Goal: Task Accomplishment & Management: Manage account settings

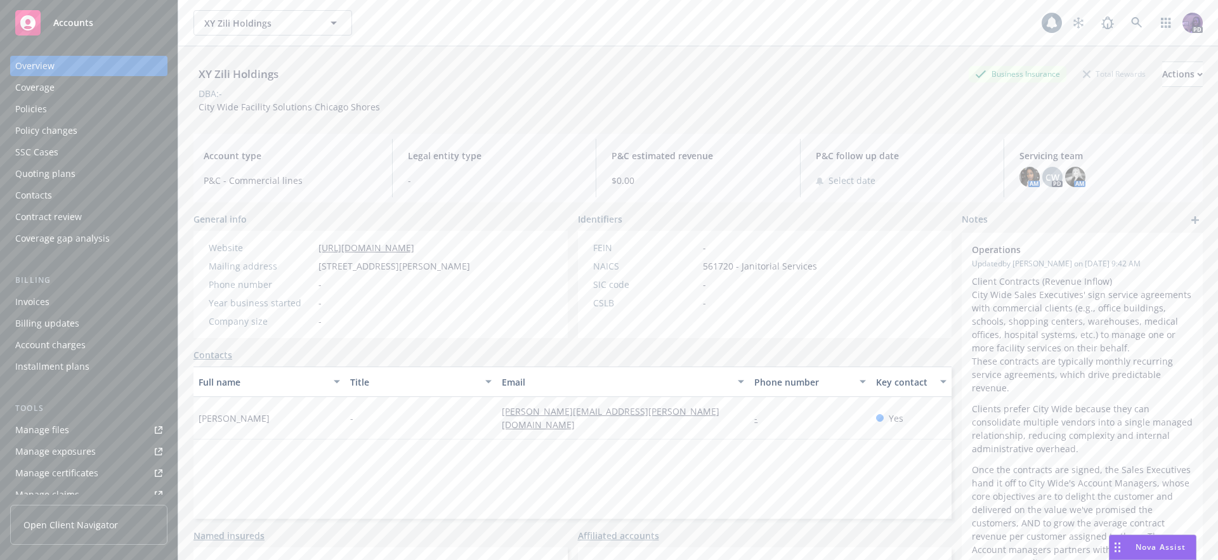
click at [438, 18] on div "XY Zili Holdings XY Zili Holdings" at bounding box center [617, 22] width 848 height 25
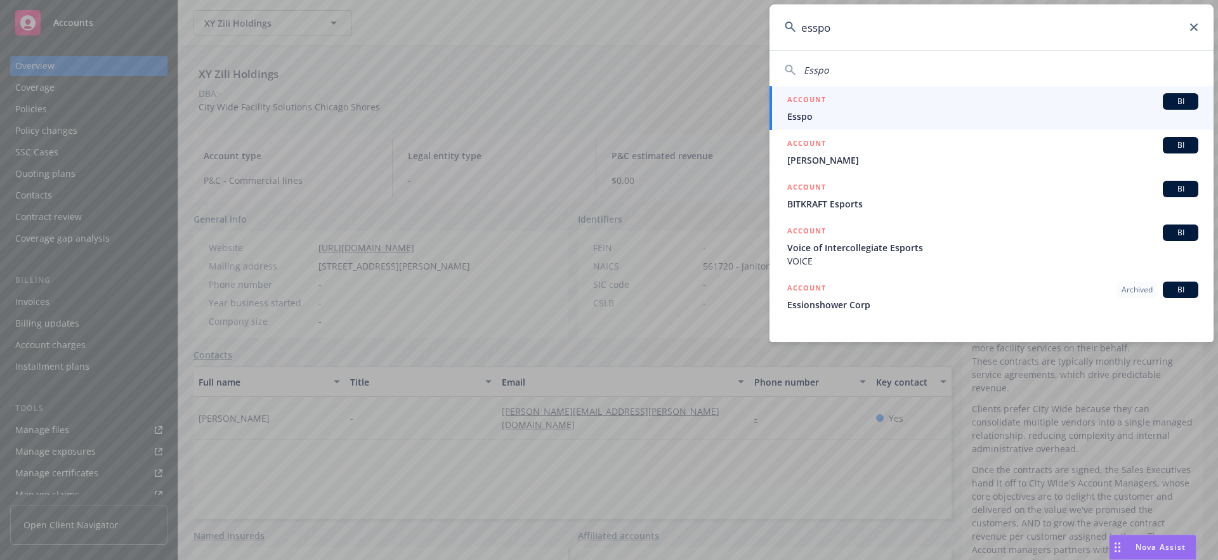
type input "esspo"
click at [831, 103] on div "ACCOUNT BI" at bounding box center [992, 101] width 411 height 16
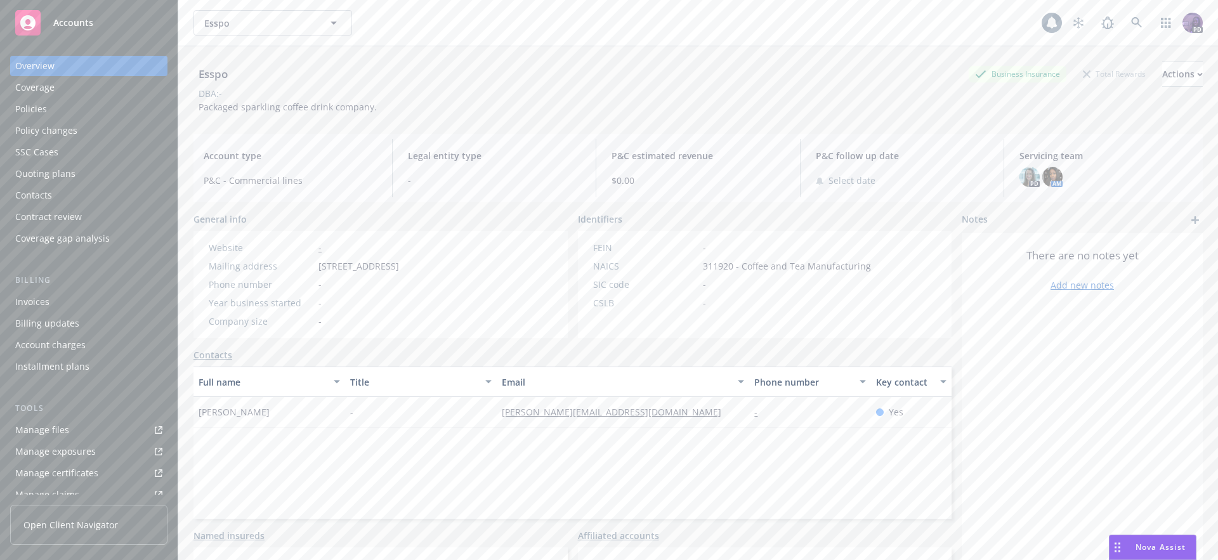
click at [122, 131] on div "Policy changes" at bounding box center [88, 130] width 147 height 20
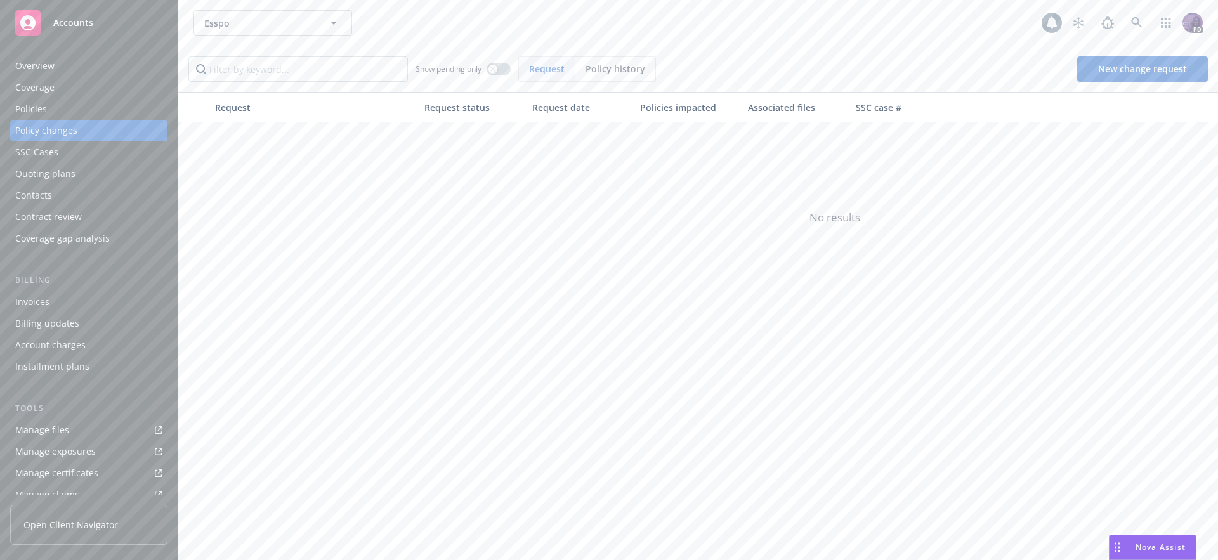
click at [100, 181] on div "Quoting plans" at bounding box center [88, 174] width 147 height 20
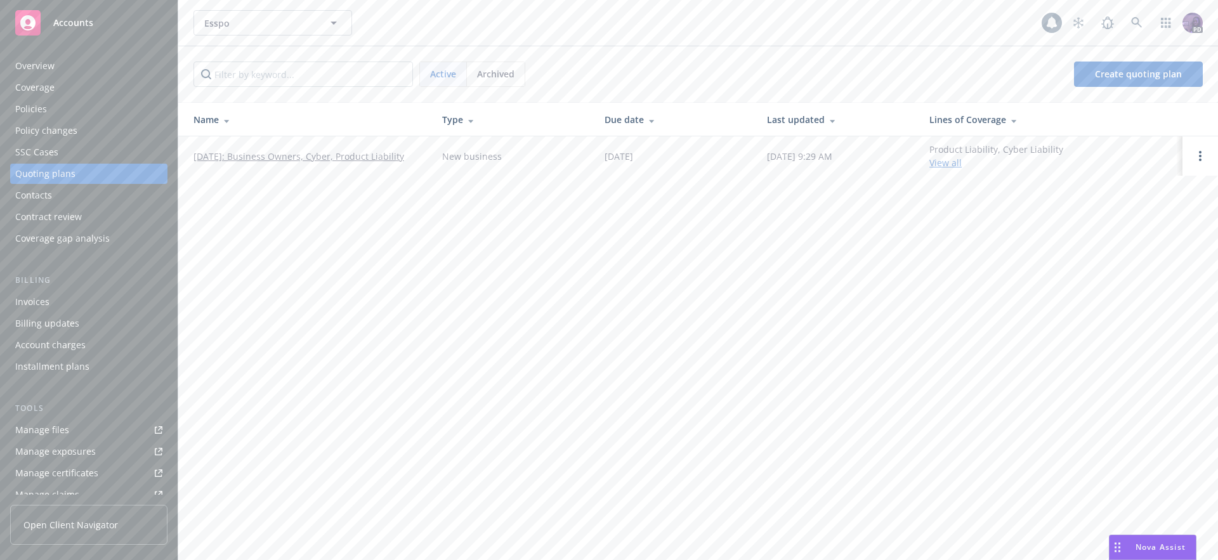
click at [287, 155] on link "[DATE]: Business Owners, Cyber, Product Liability" at bounding box center [298, 156] width 211 height 13
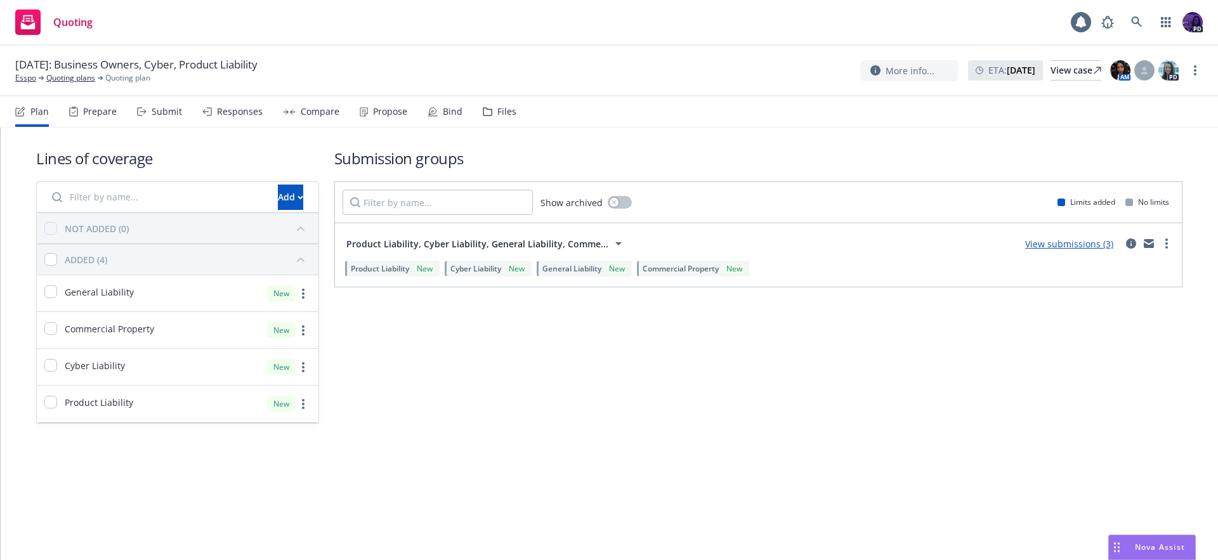
click at [375, 117] on div "Propose" at bounding box center [384, 111] width 48 height 30
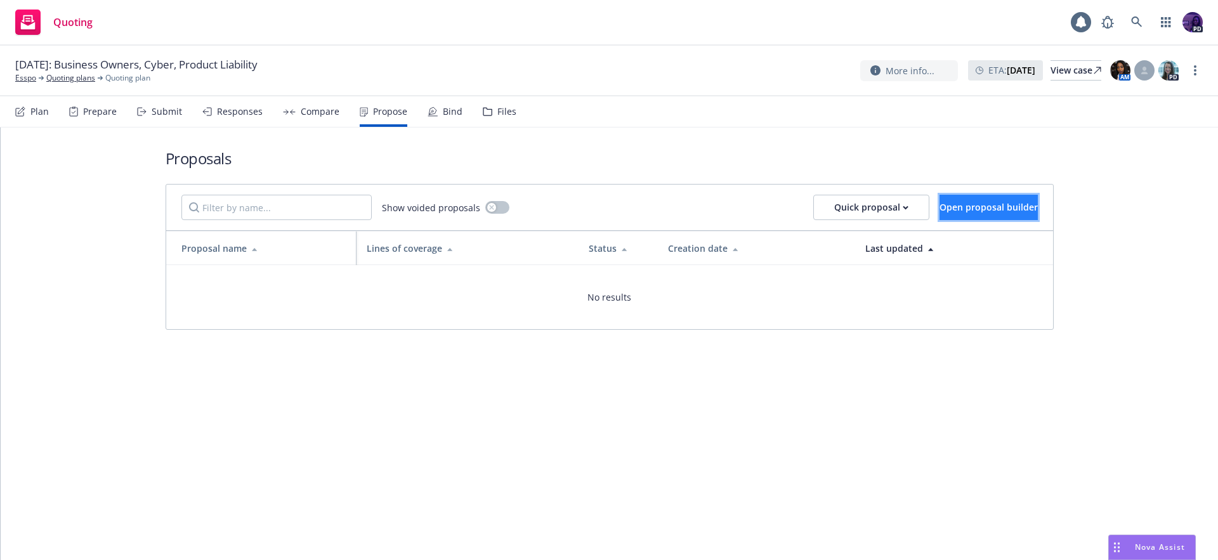
click at [940, 201] on span "Open proposal builder" at bounding box center [988, 207] width 98 height 12
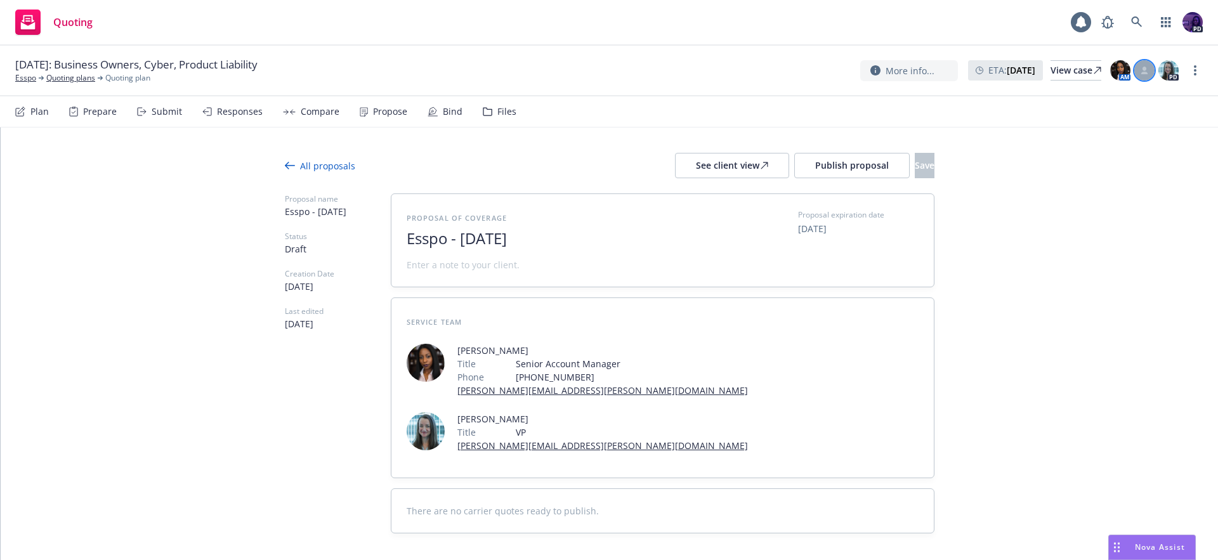
click at [1146, 76] on div at bounding box center [1144, 70] width 20 height 20
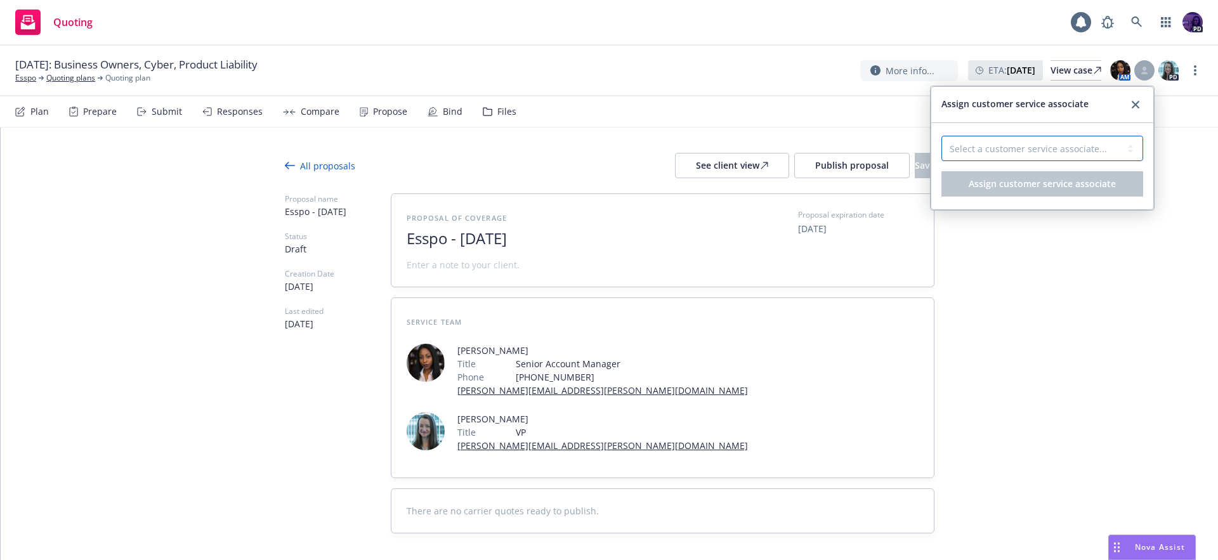
click at [1097, 136] on select "Select a customer service associate..." at bounding box center [1042, 148] width 202 height 25
click at [1136, 103] on icon "close" at bounding box center [1135, 105] width 8 height 8
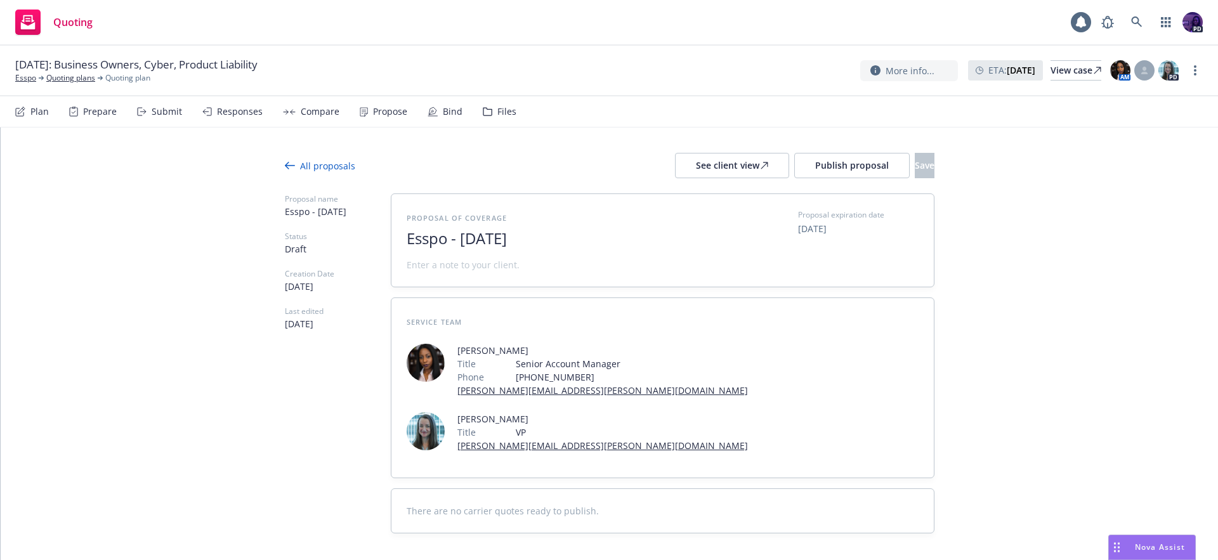
click at [306, 159] on div "All proposals" at bounding box center [320, 165] width 70 height 13
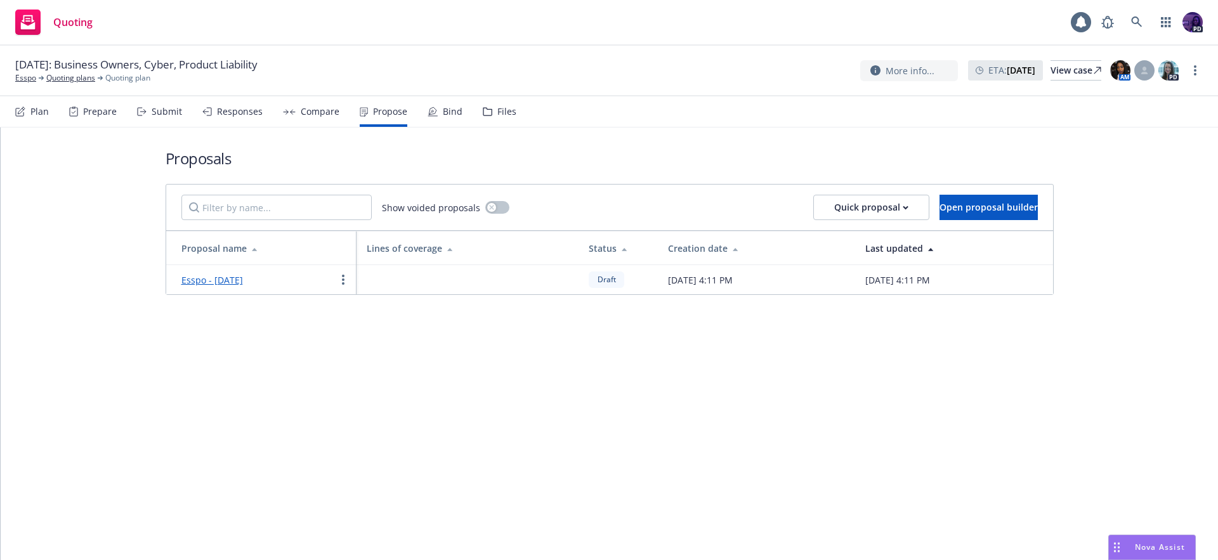
click at [243, 284] on link "Esspo - [DATE]" at bounding box center [212, 280] width 62 height 12
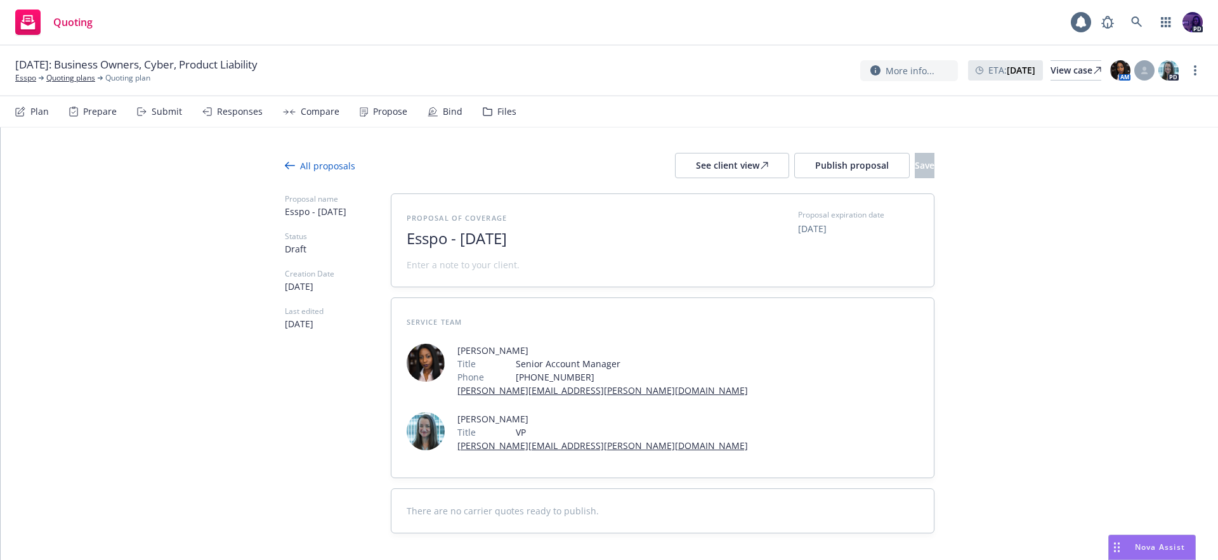
click at [297, 163] on div "All proposals" at bounding box center [320, 165] width 70 height 13
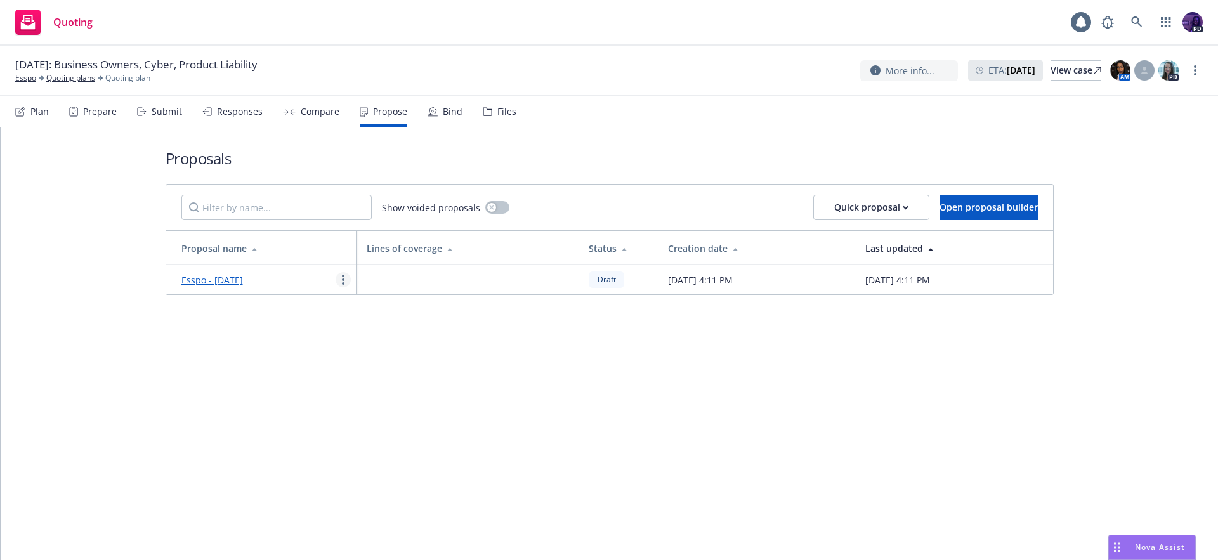
click at [342, 275] on icon "more" at bounding box center [343, 280] width 3 height 10
click at [370, 305] on span "Edit" at bounding box center [359, 310] width 47 height 12
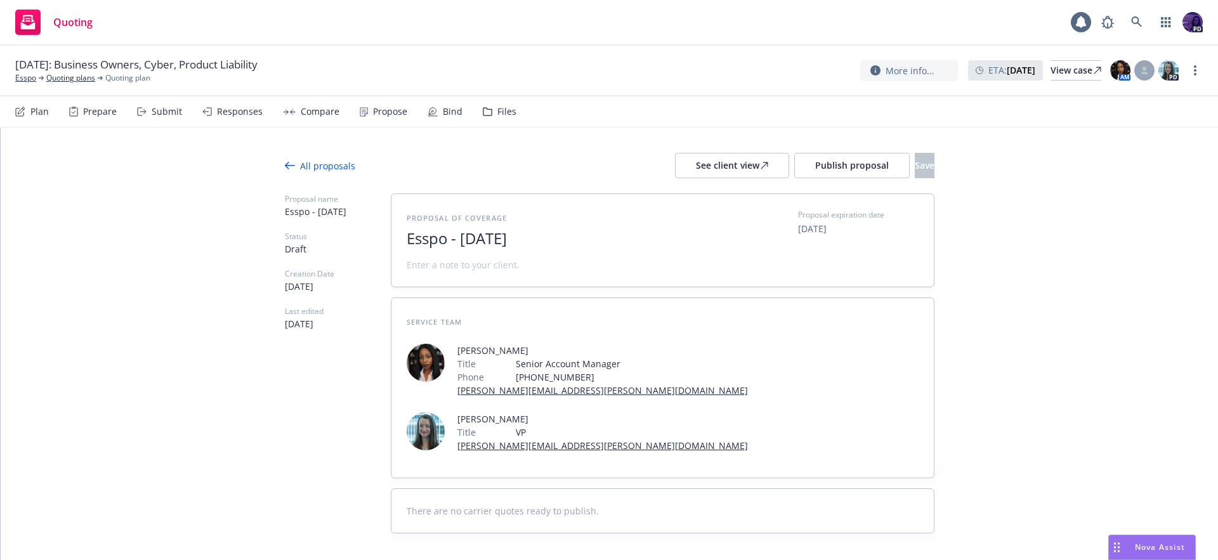
click at [353, 164] on div "All proposals See client view Publish proposal Save" at bounding box center [609, 165] width 649 height 25
click at [345, 166] on div "All proposals" at bounding box center [320, 165] width 70 height 13
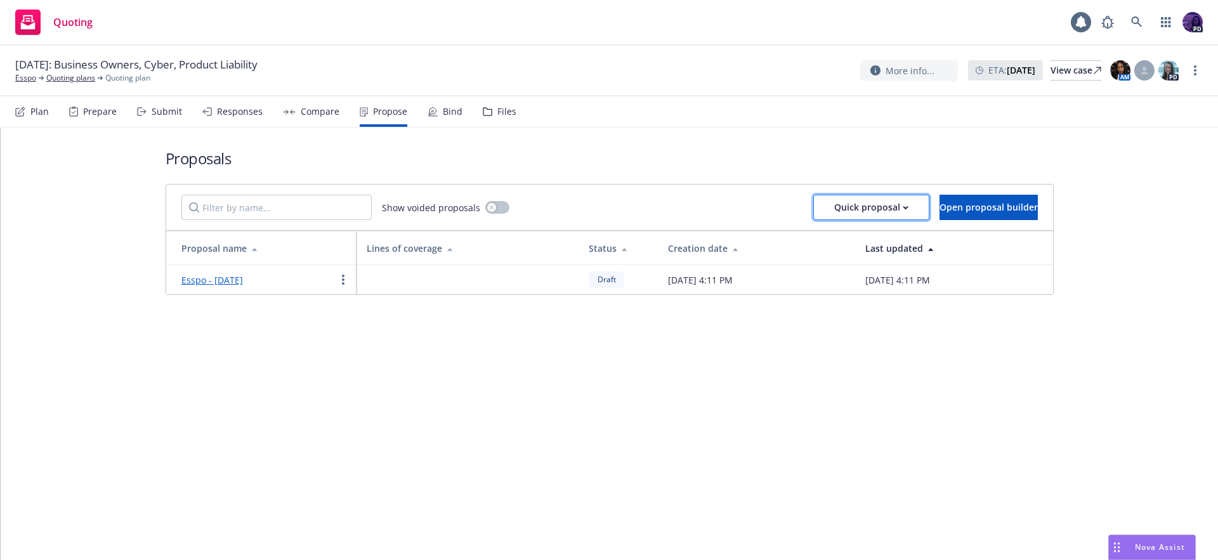
click at [903, 207] on icon "button" at bounding box center [905, 207] width 4 height 3
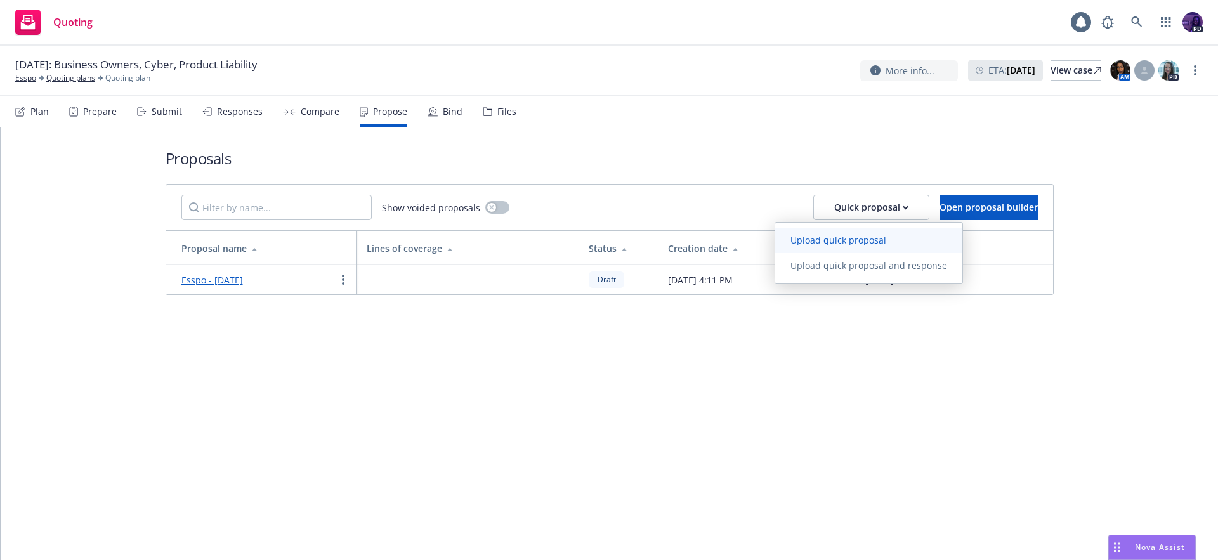
click at [855, 235] on span "Upload quick proposal" at bounding box center [838, 240] width 126 height 12
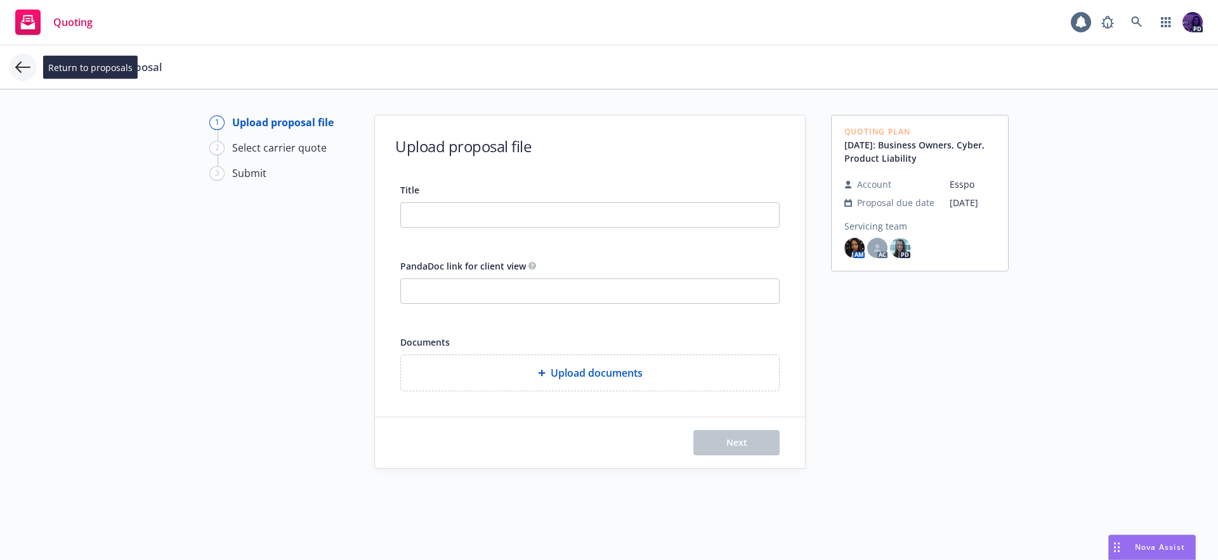
click at [18, 63] on icon at bounding box center [22, 67] width 15 height 15
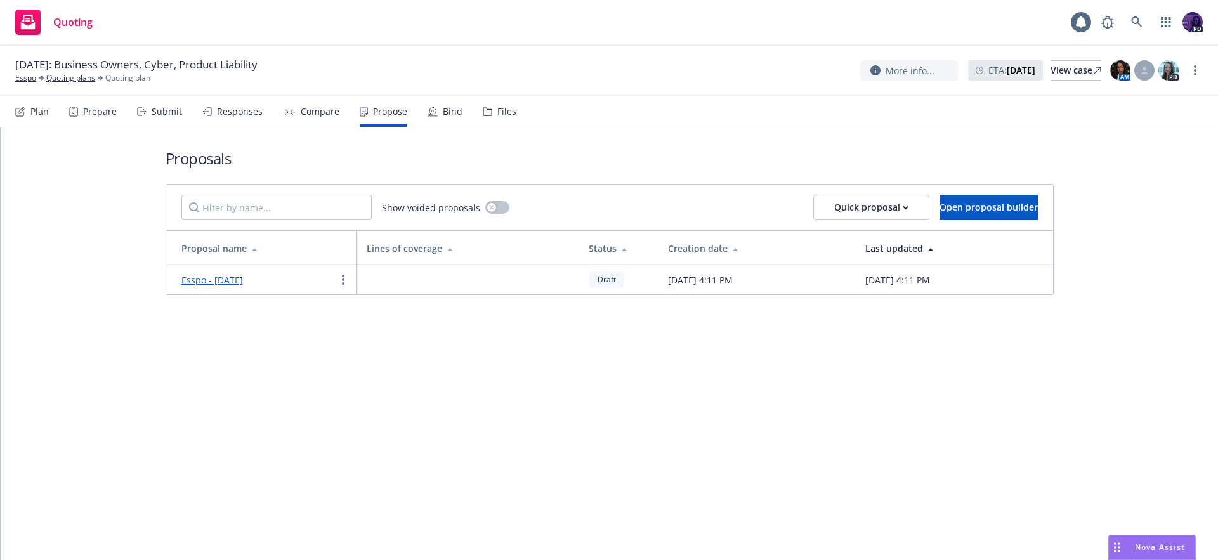
click at [176, 119] on div "Submit" at bounding box center [159, 111] width 45 height 30
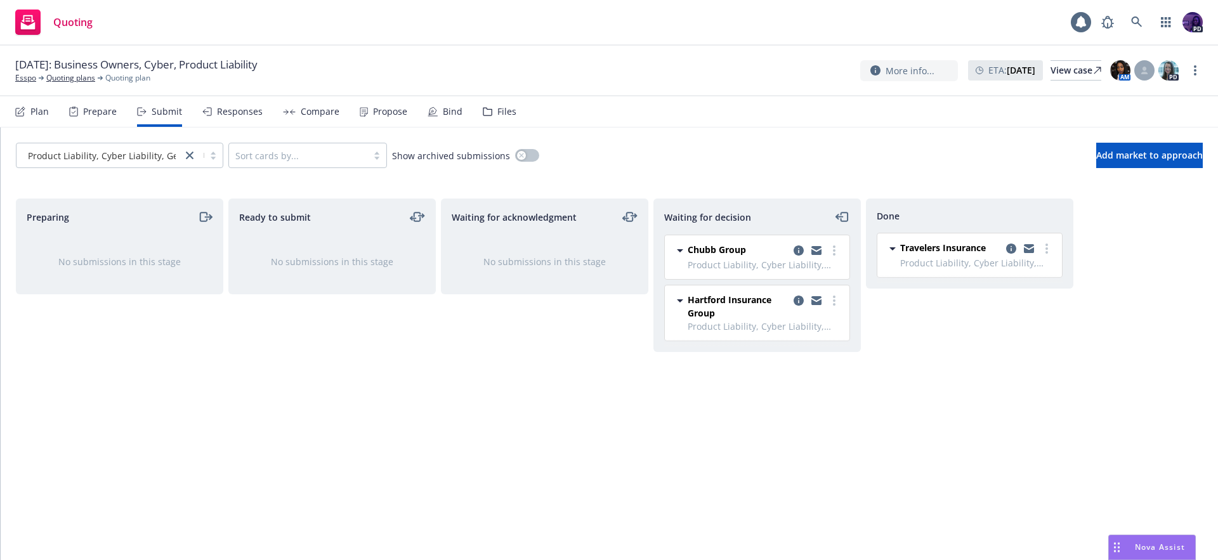
click at [245, 108] on div "Responses" at bounding box center [240, 112] width 46 height 10
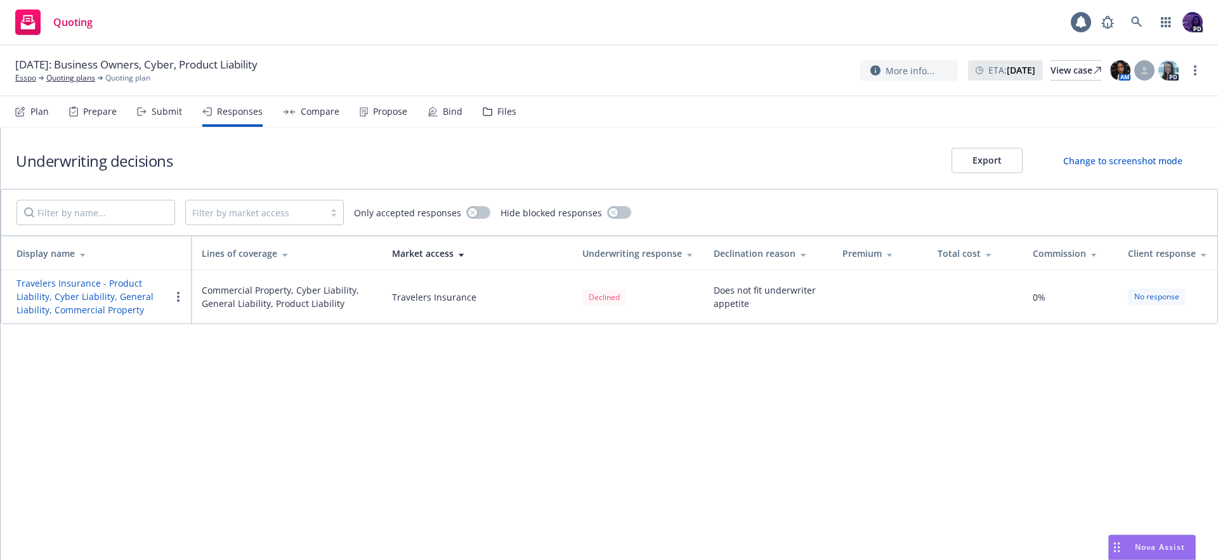
click at [173, 112] on div "Submit" at bounding box center [167, 112] width 30 height 10
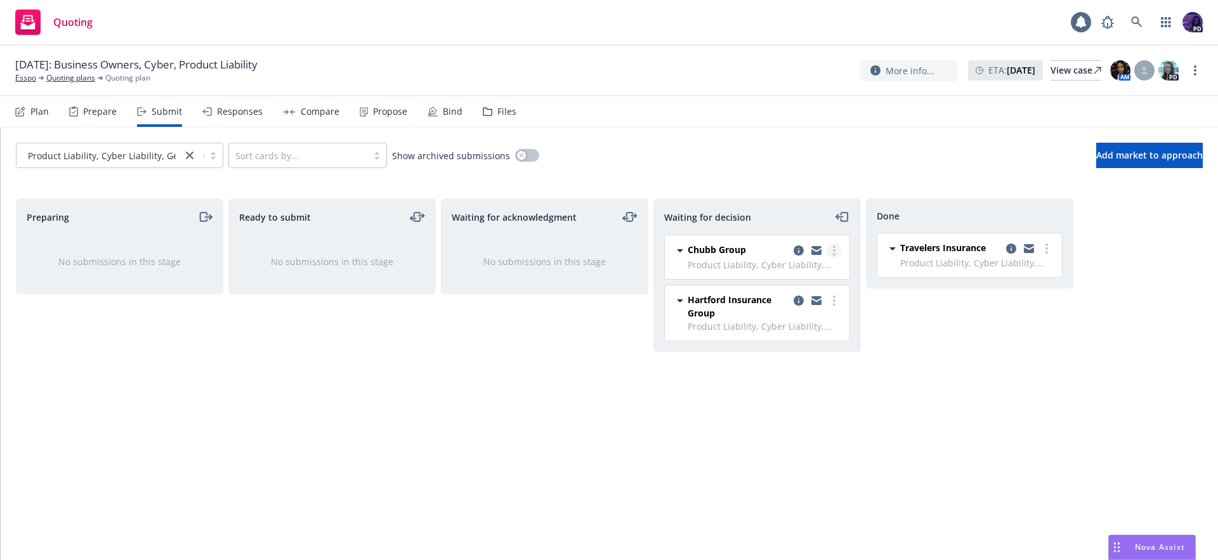
click at [833, 252] on icon "more" at bounding box center [834, 250] width 3 height 10
click at [824, 328] on span "Add accepted decision" at bounding box center [777, 327] width 127 height 12
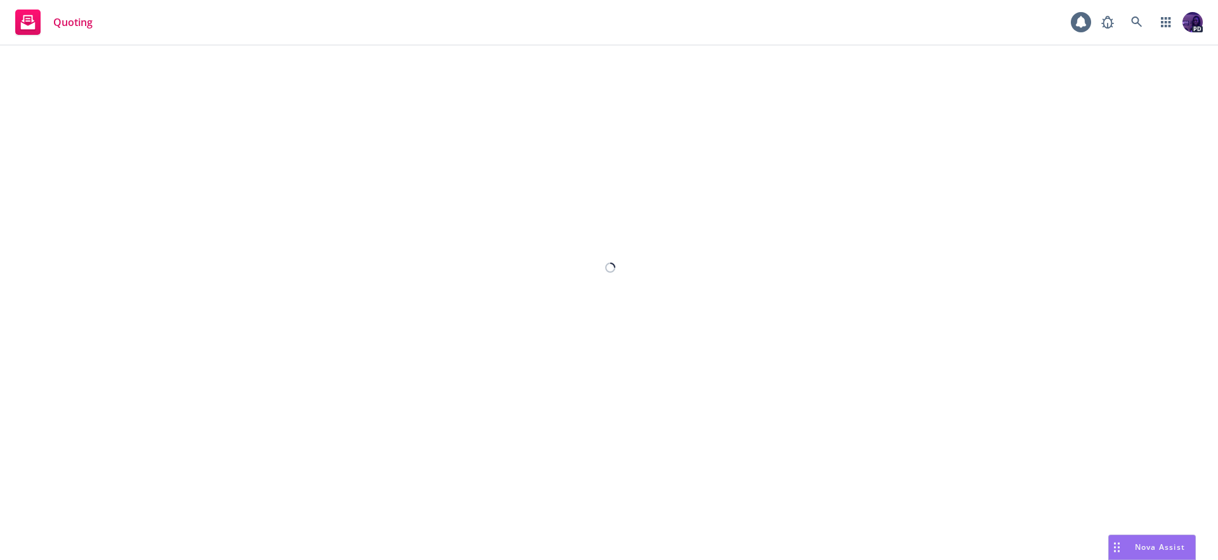
select select "12"
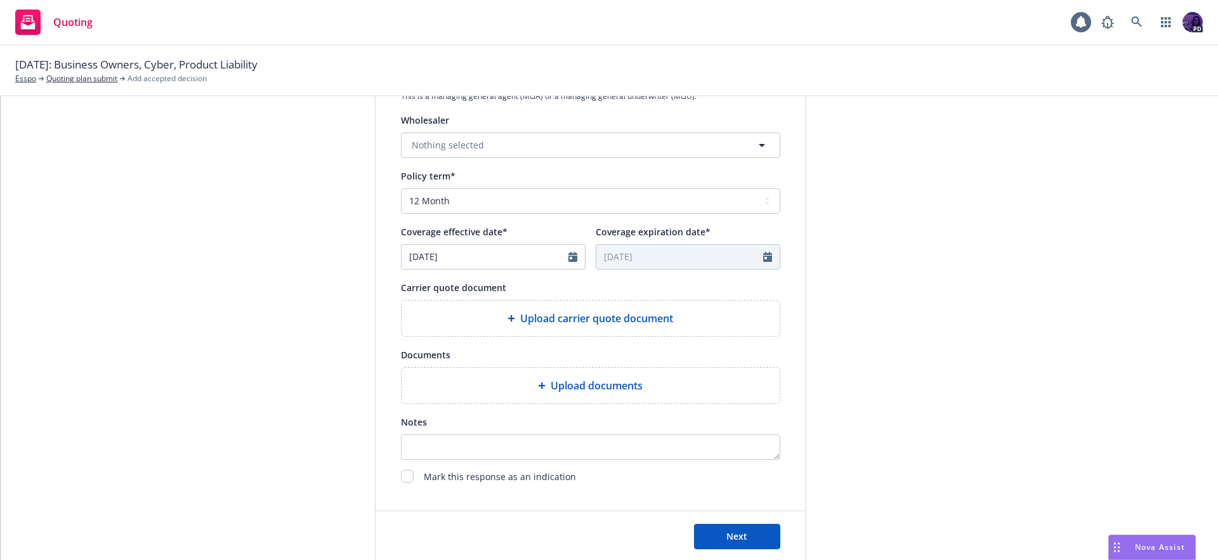
scroll to position [438, 0]
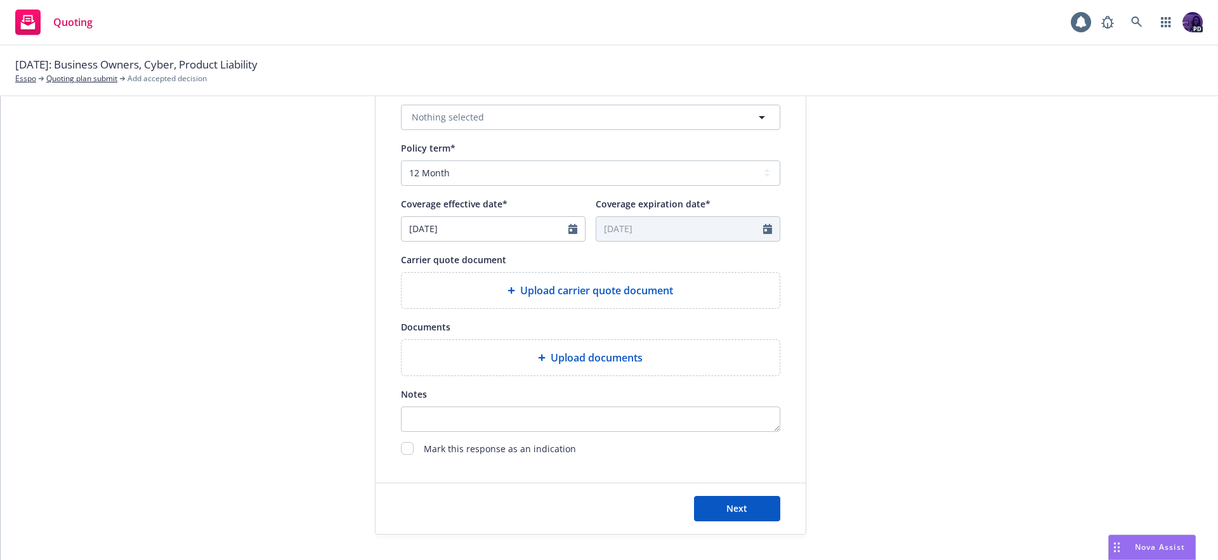
click at [587, 355] on span "Upload documents" at bounding box center [596, 357] width 92 height 15
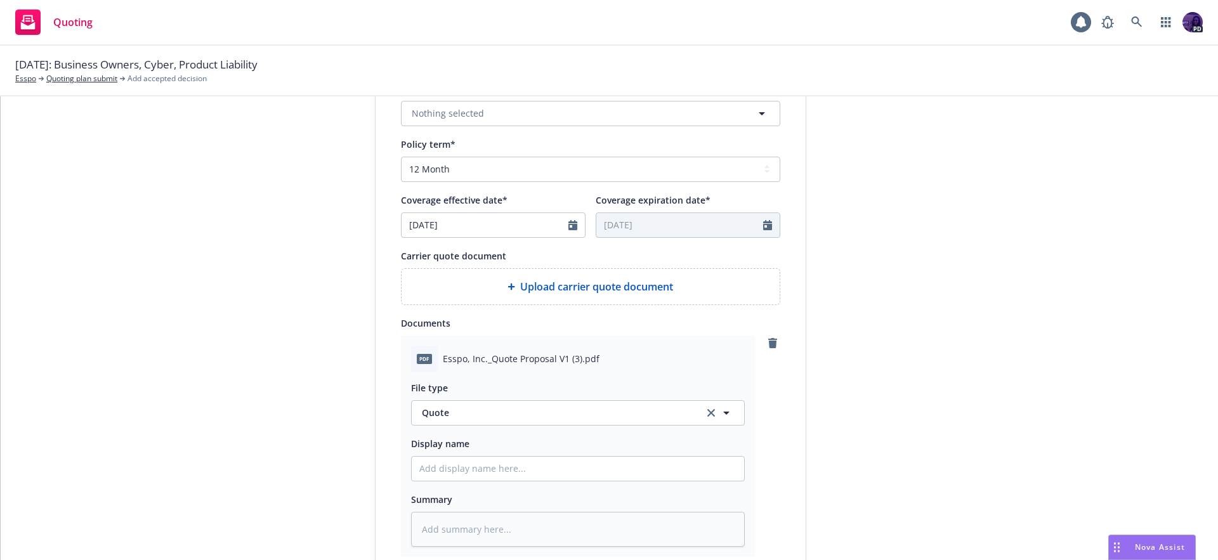
scroll to position [458, 0]
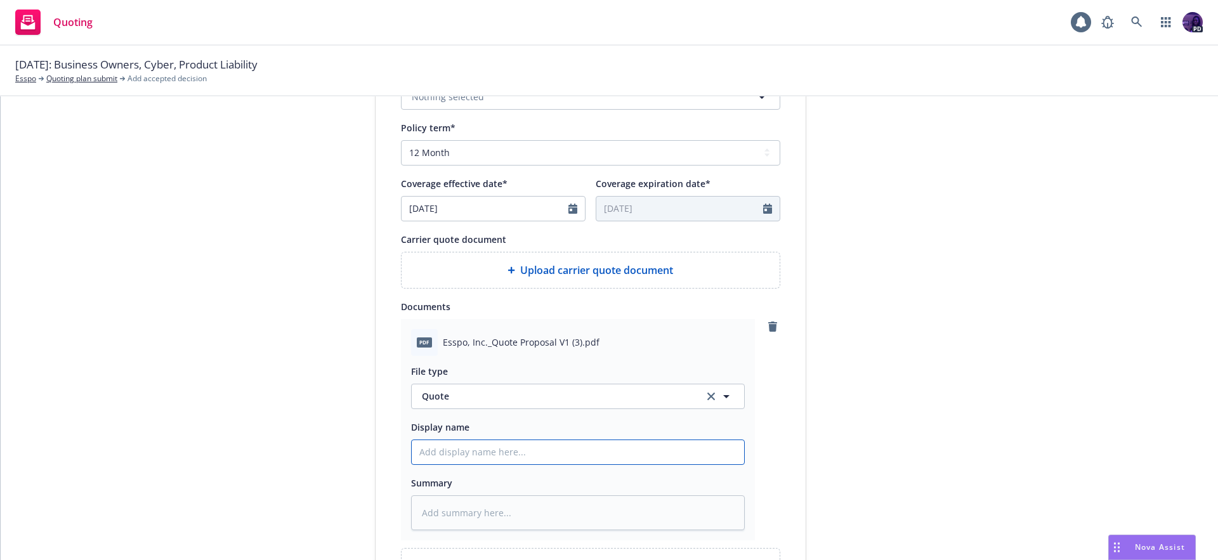
click at [580, 456] on input "Display name" at bounding box center [578, 452] width 332 height 24
type textarea "x"
type input "2"
type textarea "x"
type input "25"
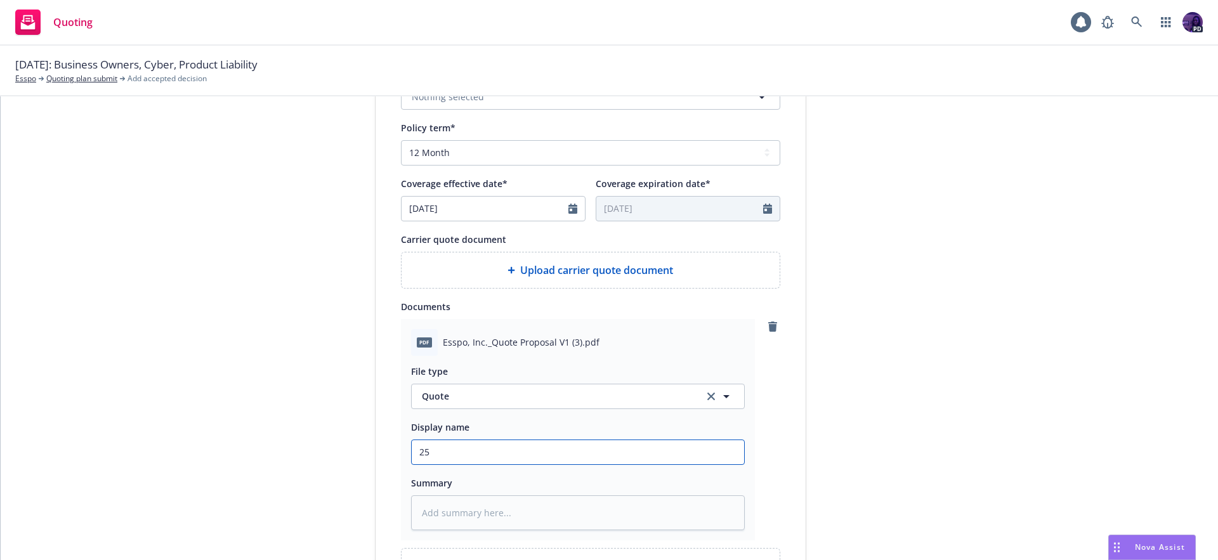
type textarea "x"
type input "25/"
type textarea "x"
type input "25/2"
type textarea "x"
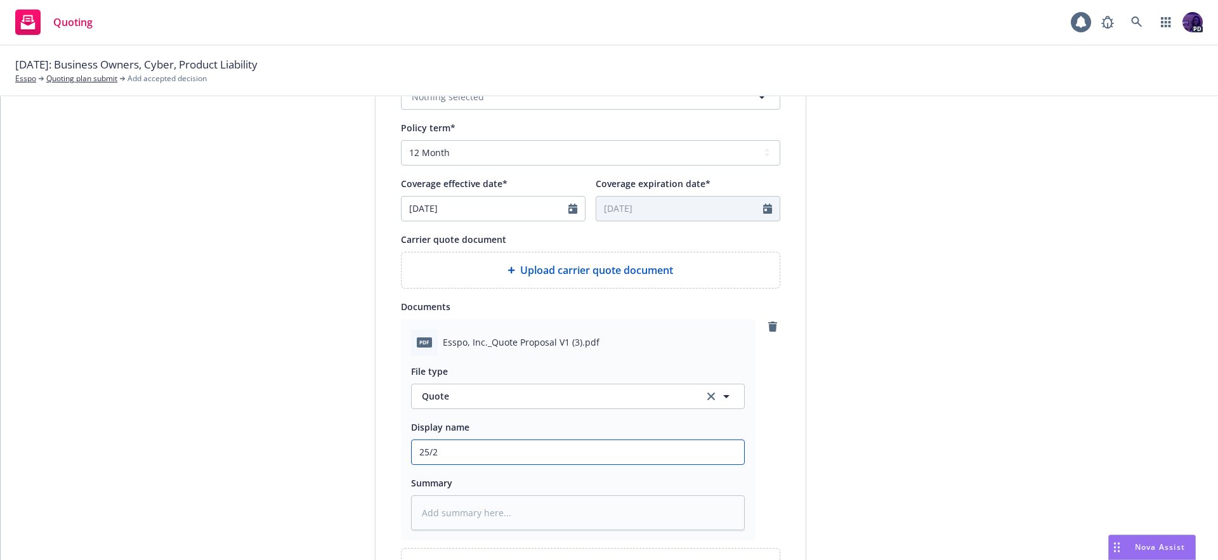
type input "25/26"
type textarea "x"
type input "25/26"
type textarea "x"
type input "25/26 E"
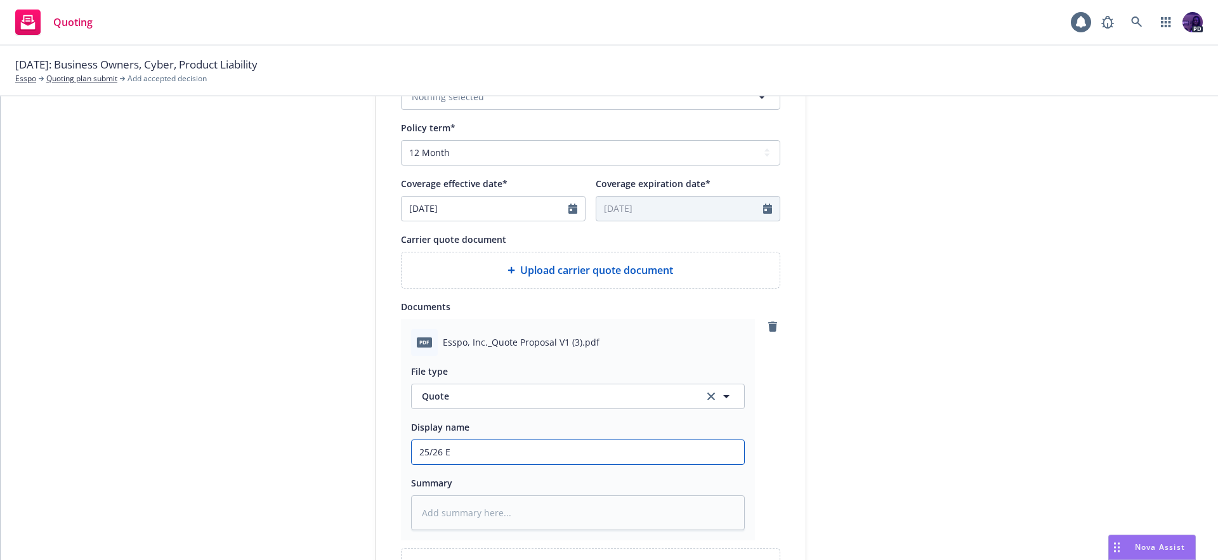
type textarea "x"
type input "25/26 Es"
type textarea "x"
type input "25/26 Ess"
type textarea "x"
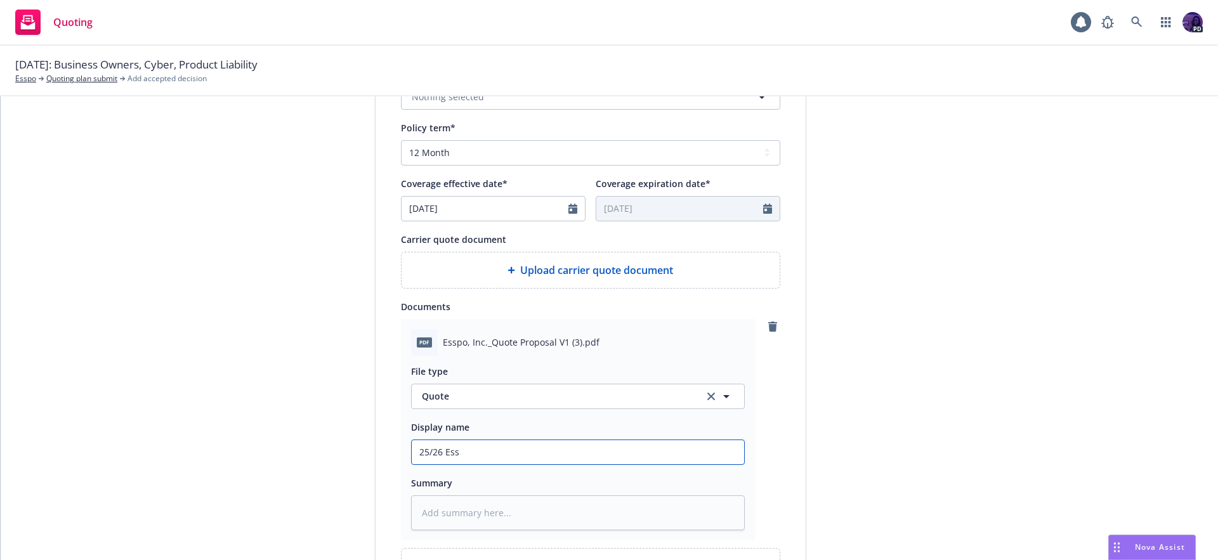
type input "25/26 Essp"
type textarea "x"
type input "25/26 Esspo"
type textarea "x"
type input "25/26 Esspo"
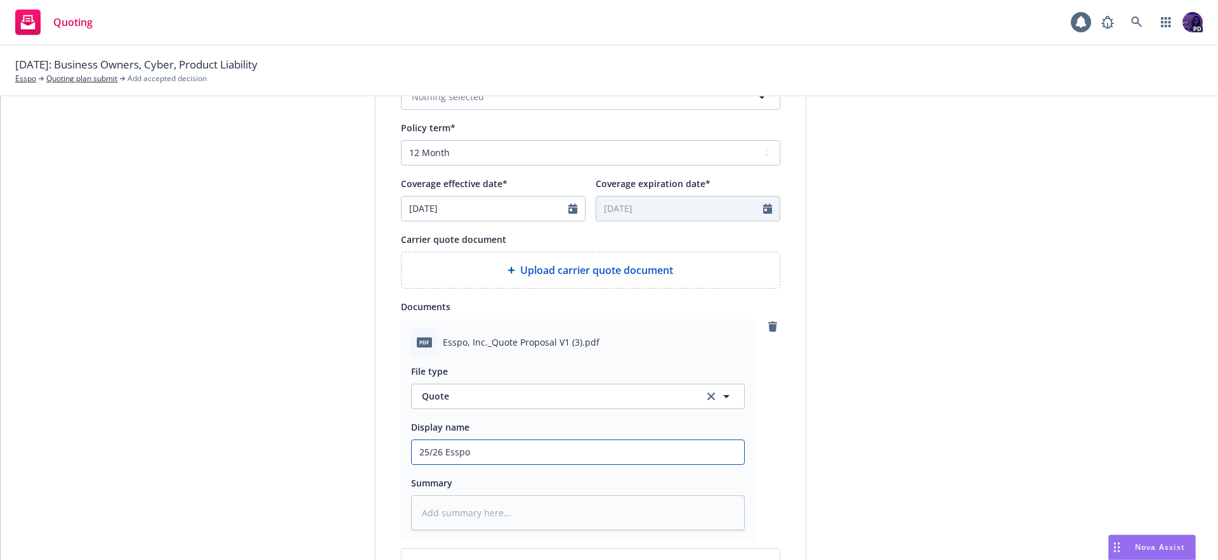
type textarea "x"
type input "25/26 Esspo Q"
type textarea "x"
type input "25/26 Esspo Qu"
type textarea "x"
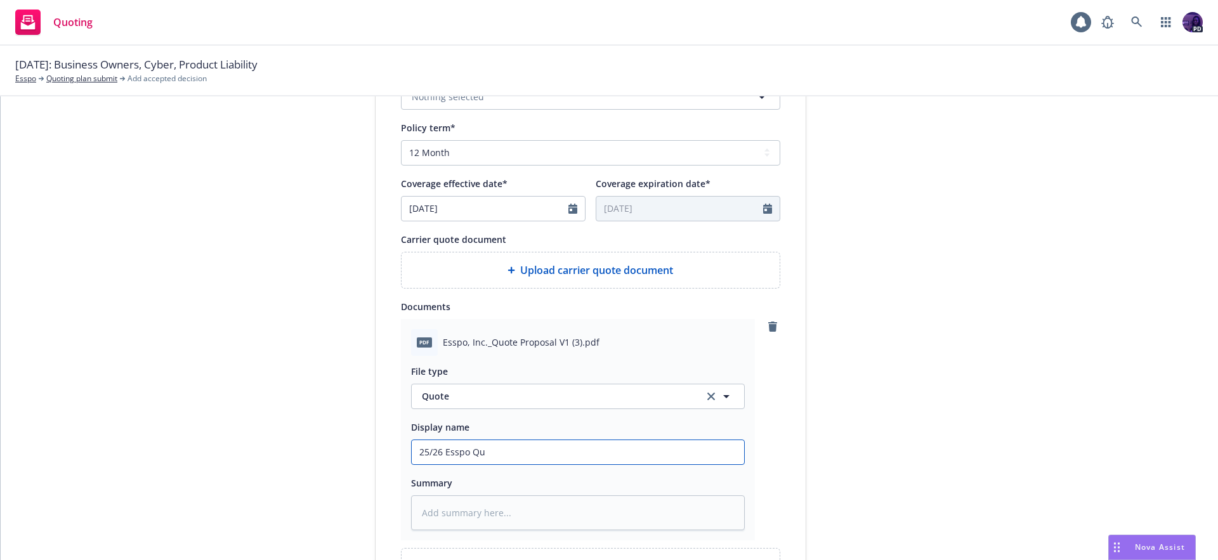
type input "25/26 Esspo Quo"
type textarea "x"
type input "25/26 Esspo Quot"
type textarea "x"
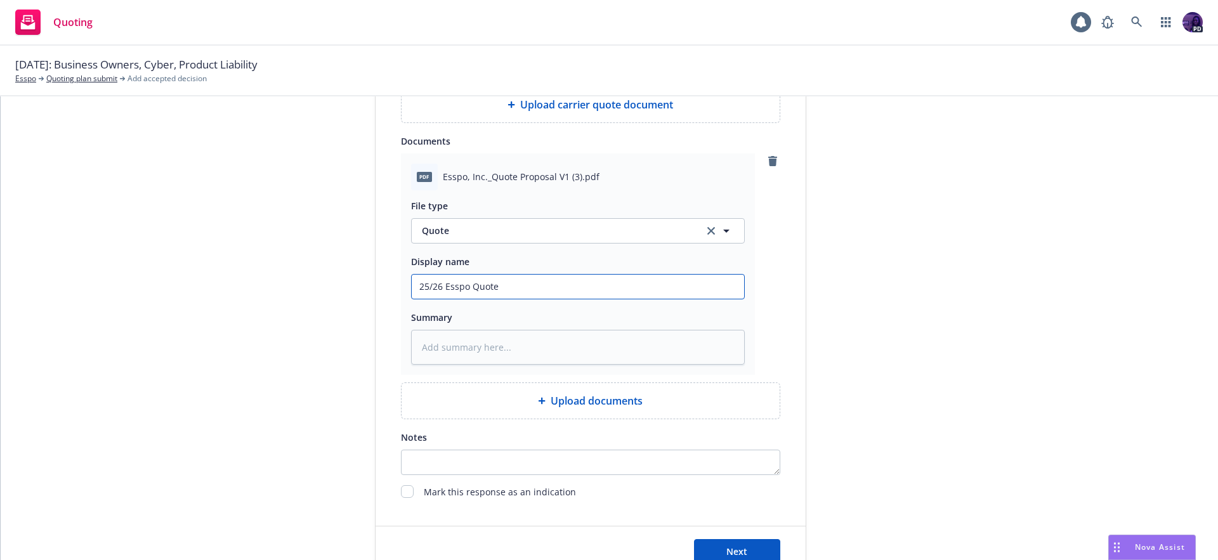
scroll to position [667, 0]
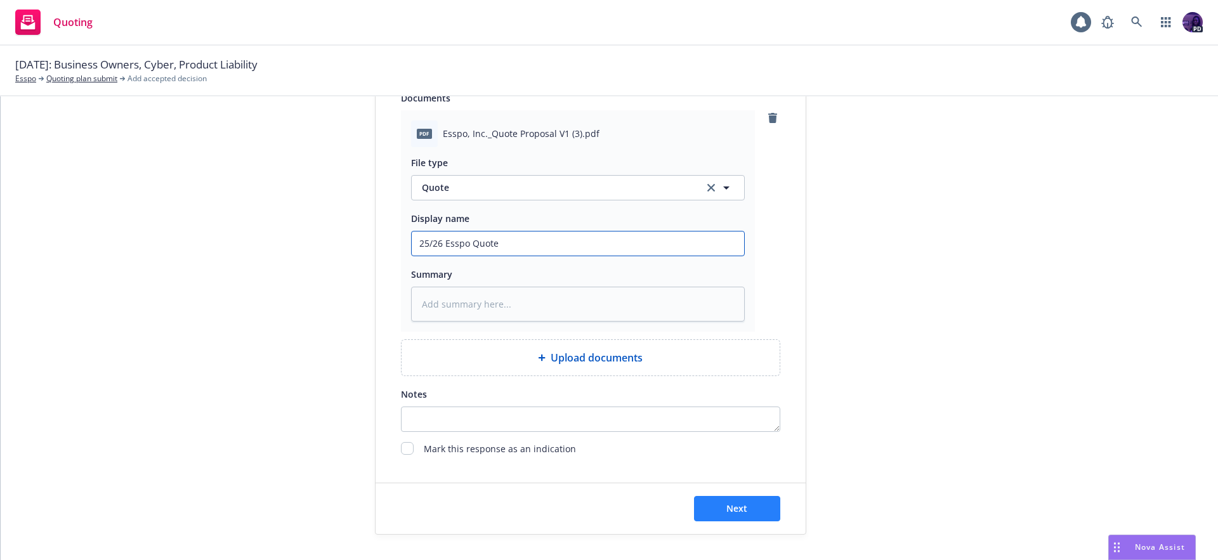
type input "25/26 Esspo Quote"
click at [732, 507] on span "Next" at bounding box center [736, 508] width 21 height 12
type textarea "x"
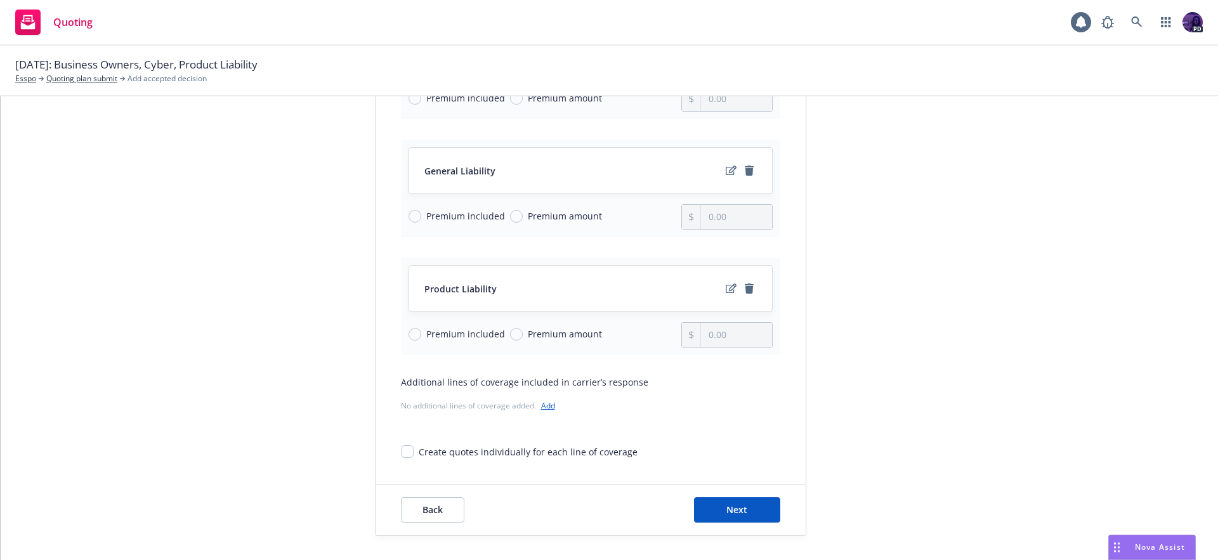
scroll to position [367, 0]
click at [709, 505] on button "Next" at bounding box center [737, 508] width 86 height 25
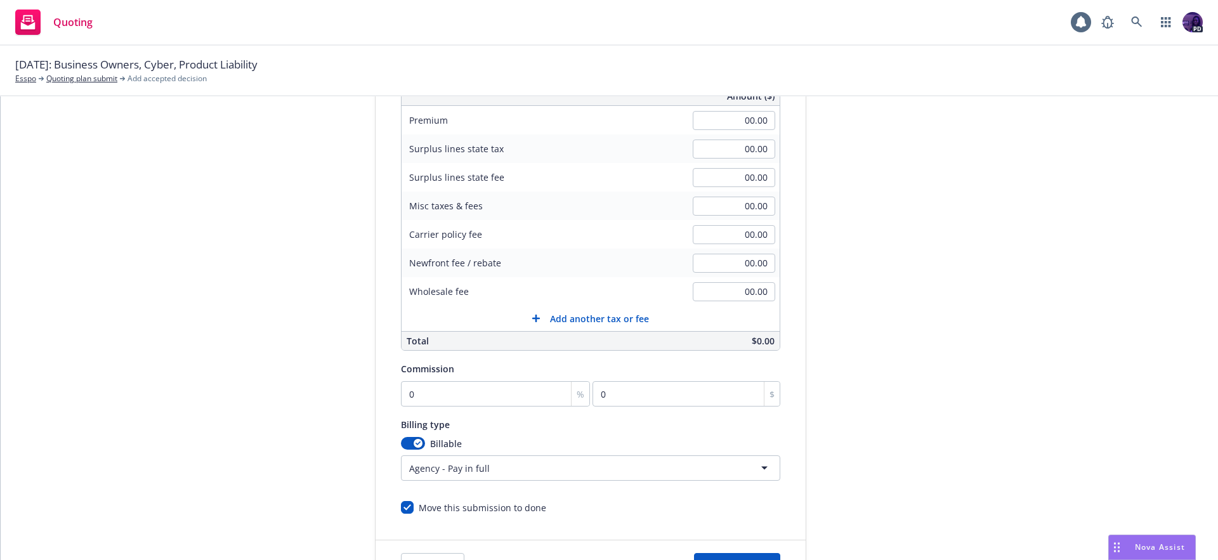
scroll to position [117, 0]
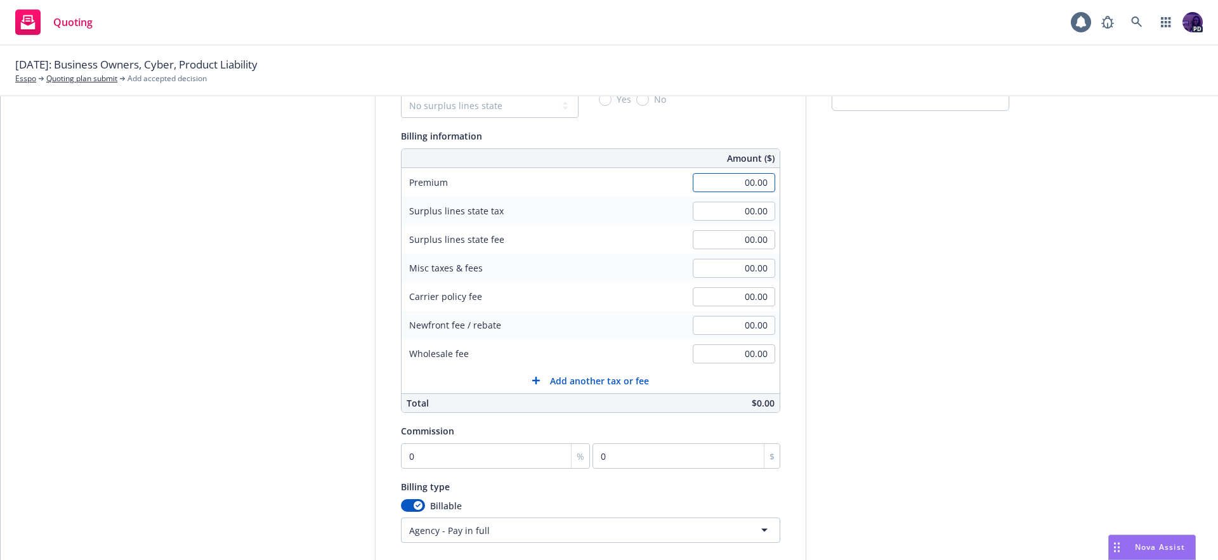
click at [708, 190] on input "00.00" at bounding box center [734, 182] width 82 height 19
type input "2,453.71"
click at [448, 461] on input "0" at bounding box center [496, 455] width 190 height 25
type input "1"
type input "24.54"
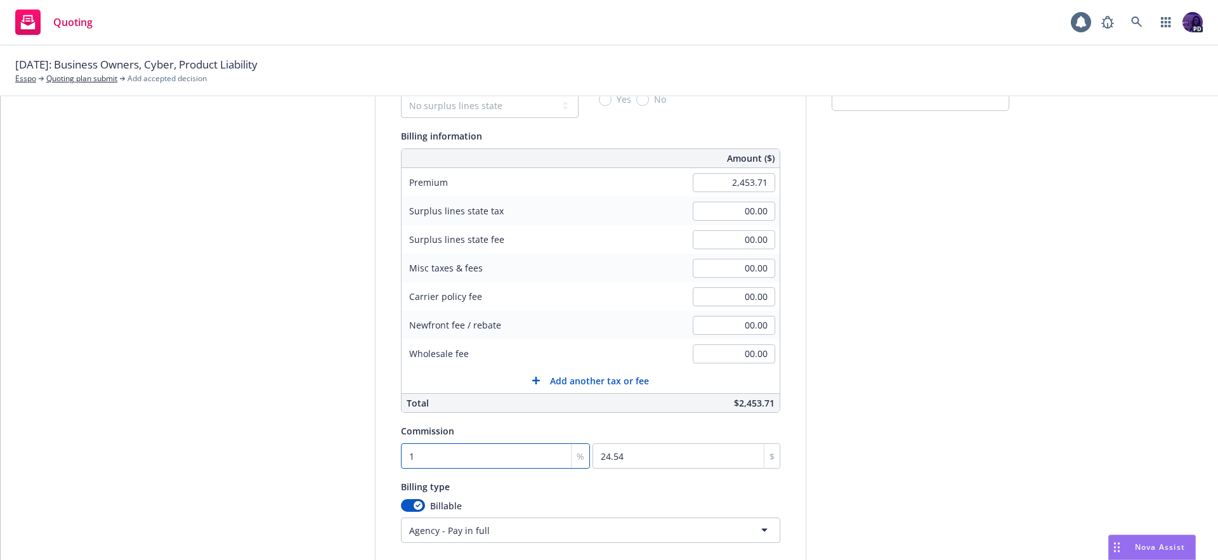
type input "10"
type input "245.37"
type input "10"
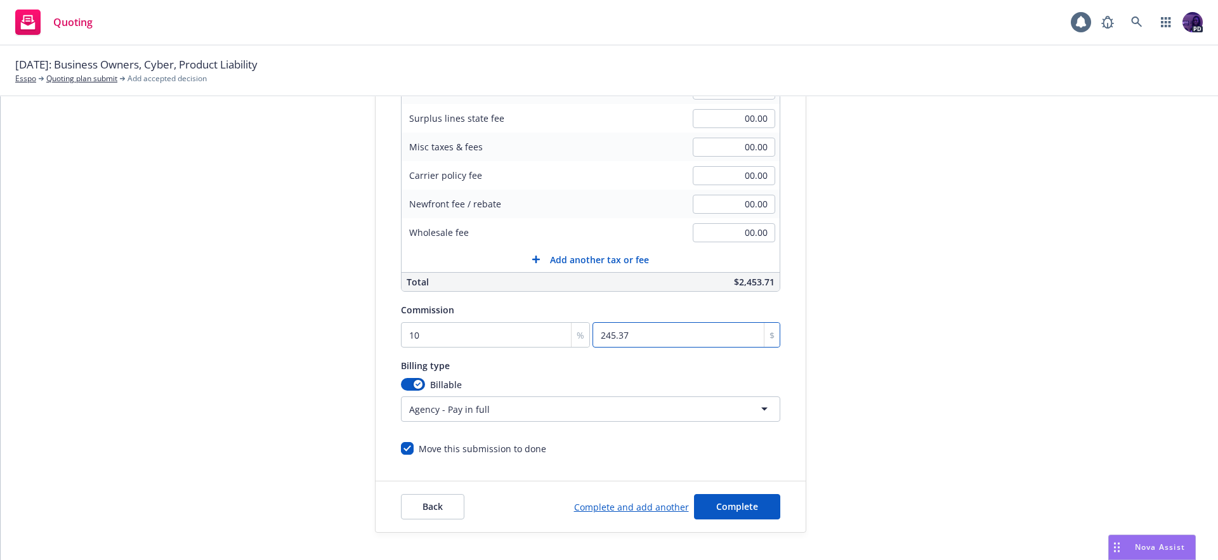
scroll to position [3, 0]
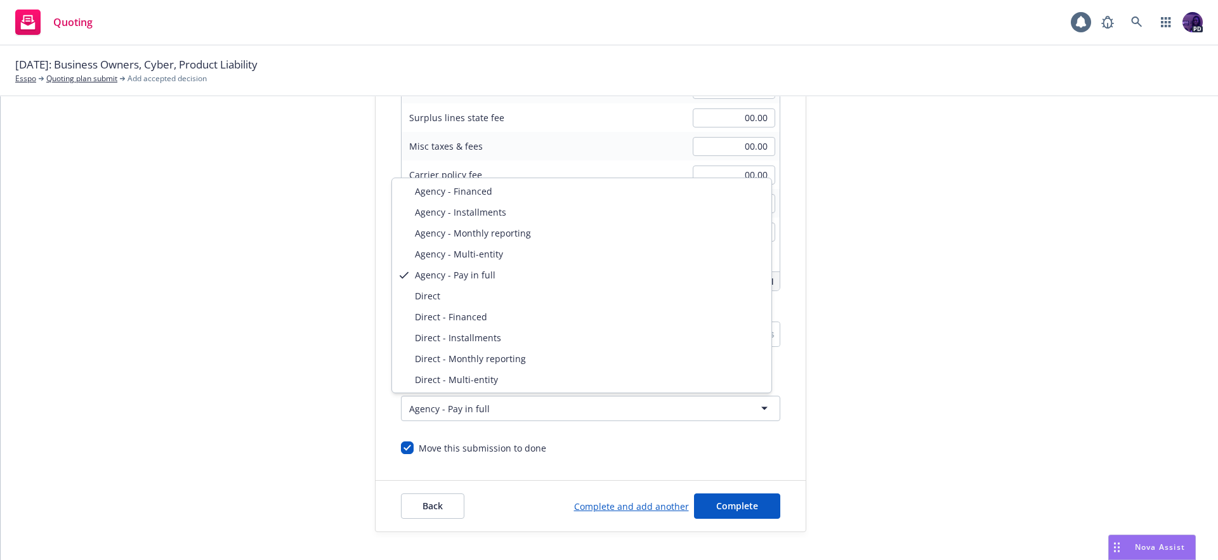
click at [429, 403] on html "Quoting 1 PD [DATE]: Business Owners, [GEOGRAPHIC_DATA], Product Liability Essp…" at bounding box center [609, 280] width 1218 height 560
select select "DIRECT"
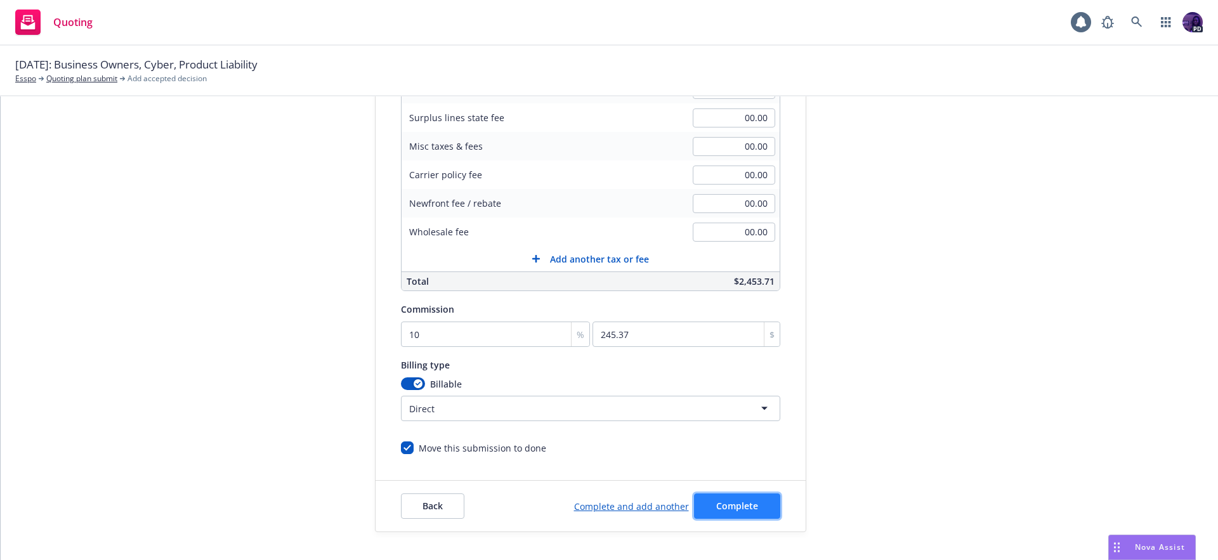
click at [734, 512] on button "Complete" at bounding box center [737, 505] width 86 height 25
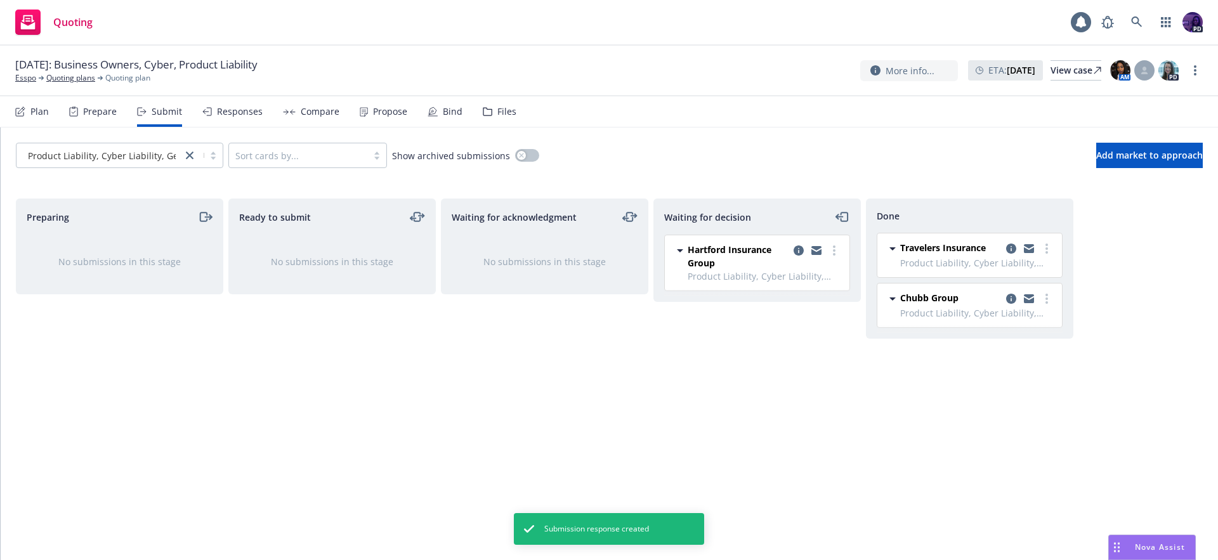
click at [401, 118] on div "Propose" at bounding box center [384, 111] width 48 height 30
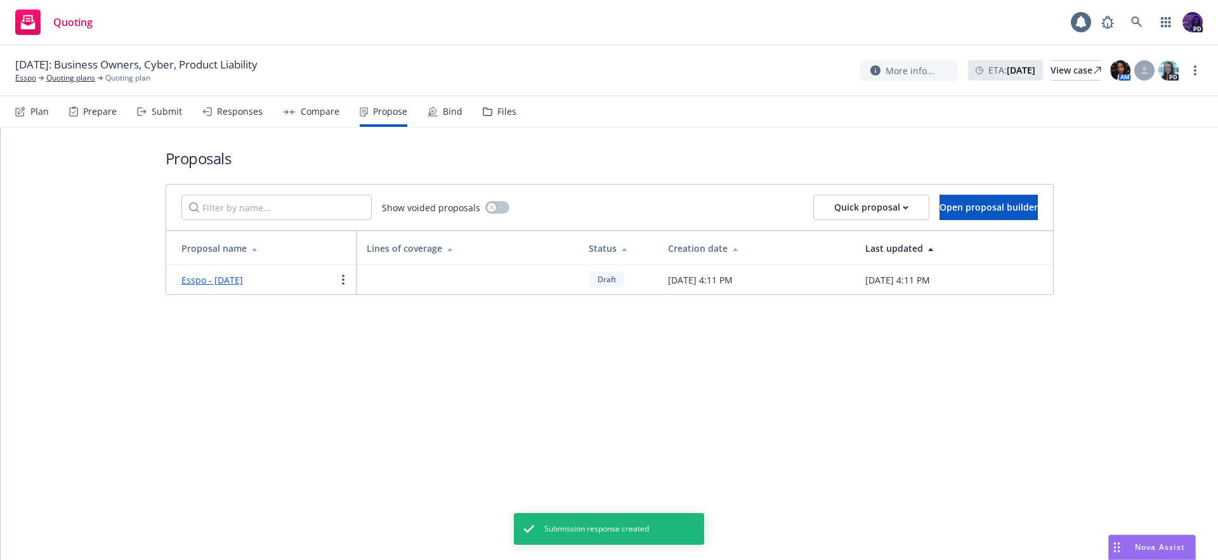
click at [231, 279] on link "Esspo - [DATE]" at bounding box center [212, 280] width 62 height 12
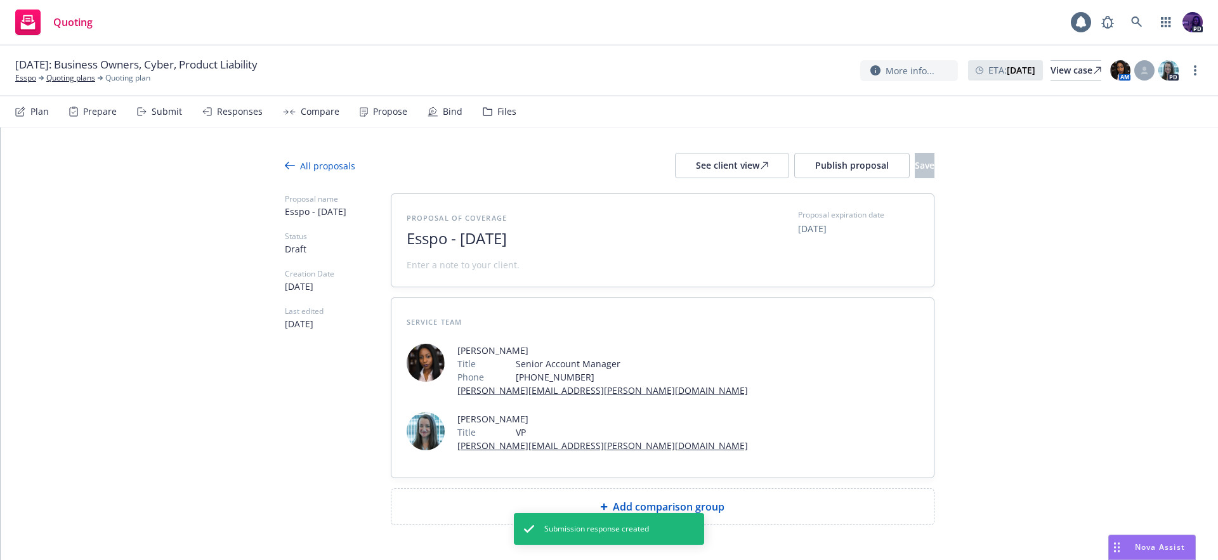
click at [686, 499] on span "Add comparison group" at bounding box center [669, 506] width 112 height 15
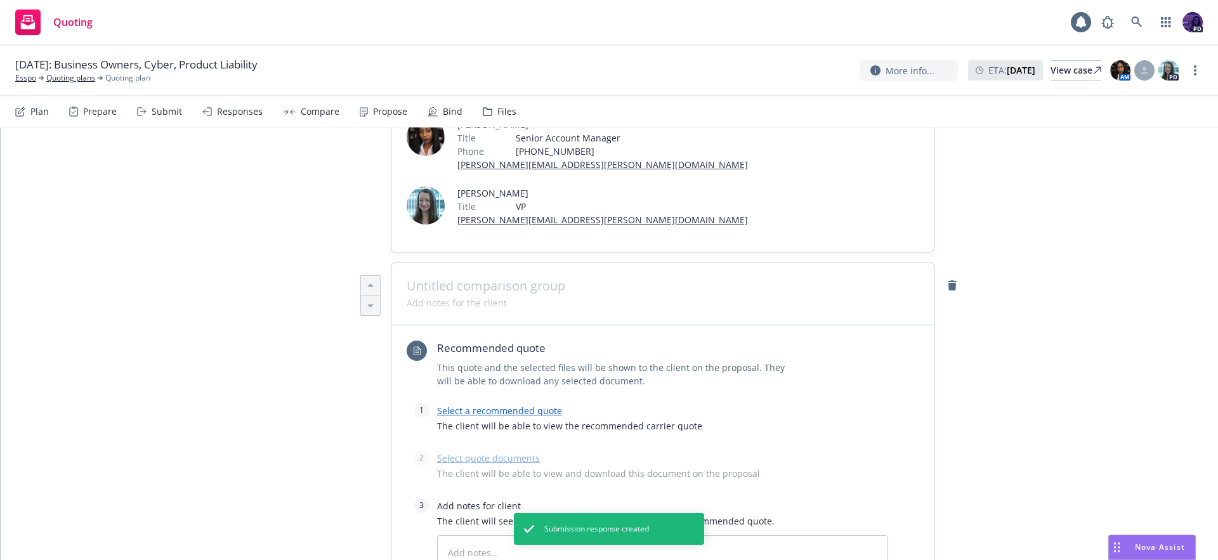
scroll to position [232, 0]
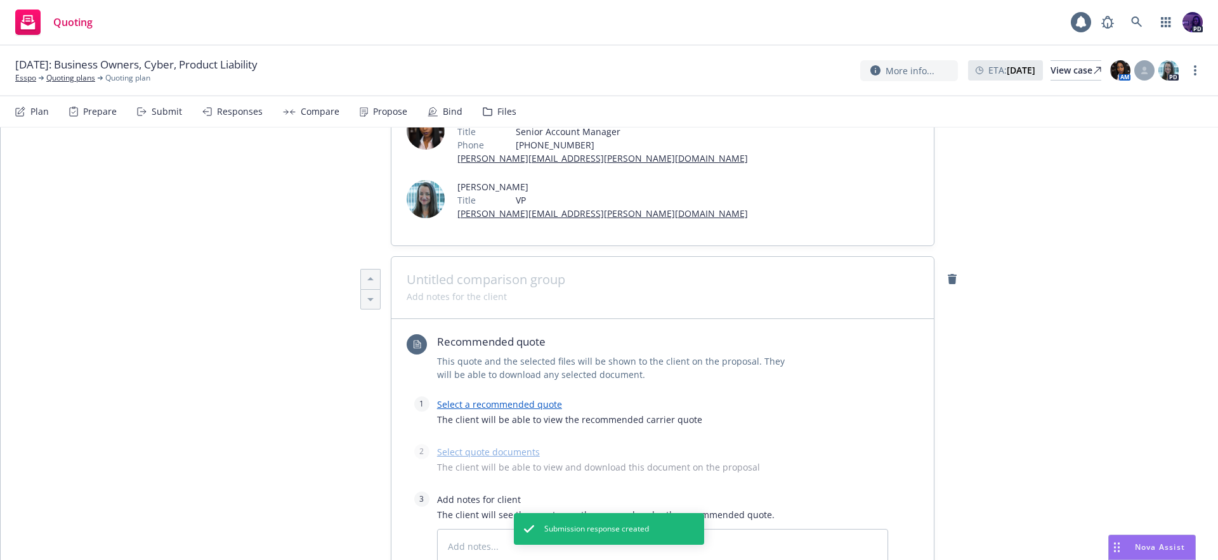
click at [531, 398] on link "Select a recommended quote" at bounding box center [499, 404] width 125 height 12
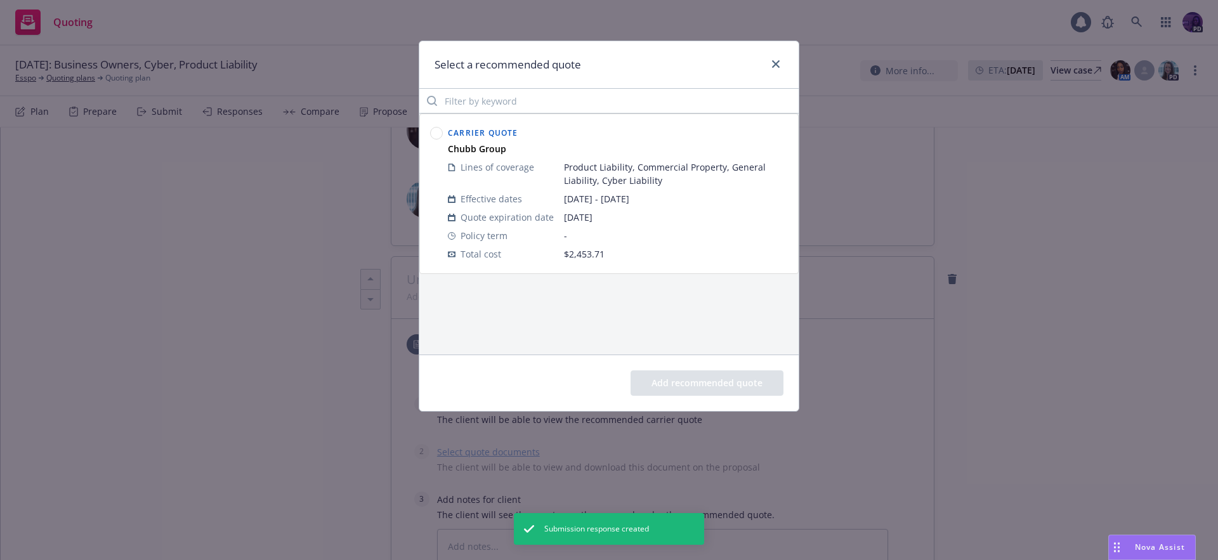
click at [440, 133] on circle at bounding box center [437, 133] width 12 height 12
drag, startPoint x: 719, startPoint y: 386, endPoint x: 797, endPoint y: 365, distance: 80.6
click at [720, 386] on button "Add recommended quote" at bounding box center [706, 382] width 153 height 25
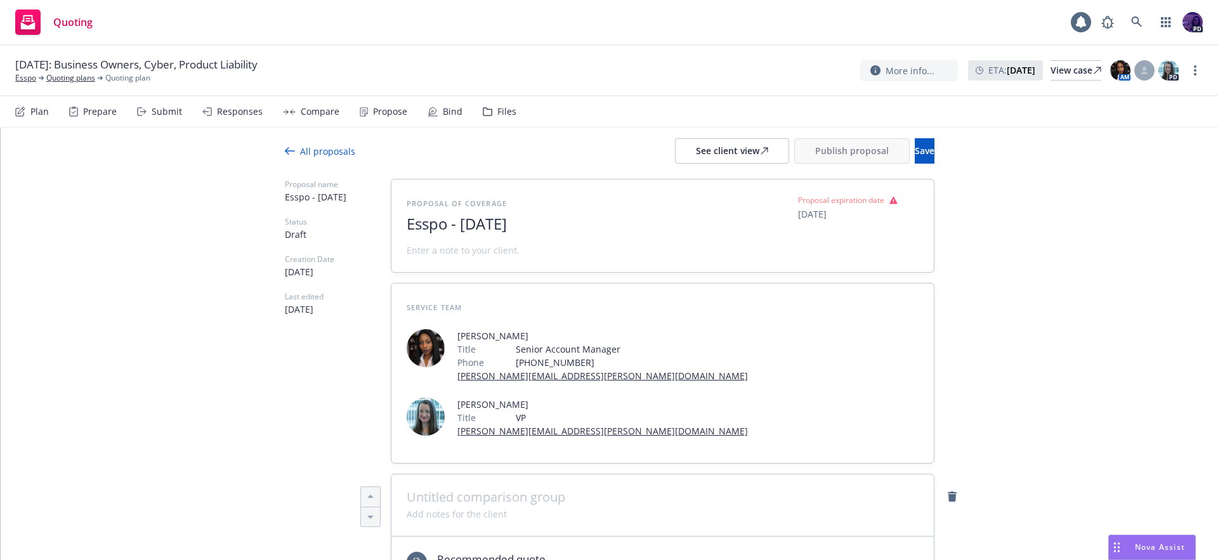
scroll to position [0, 0]
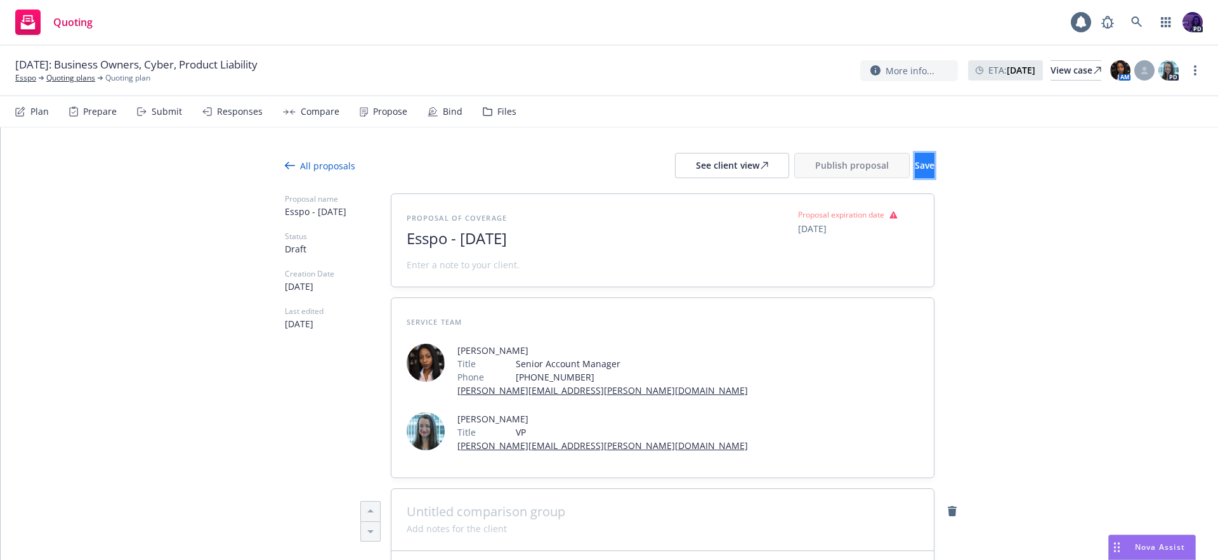
click at [914, 172] on button "Save" at bounding box center [924, 165] width 20 height 25
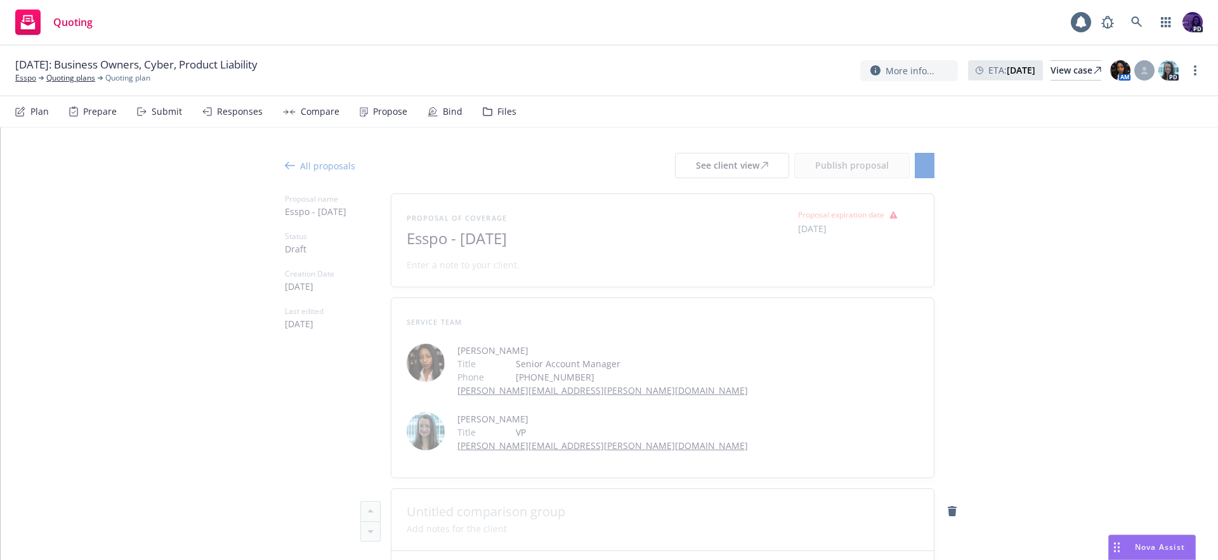
type textarea "x"
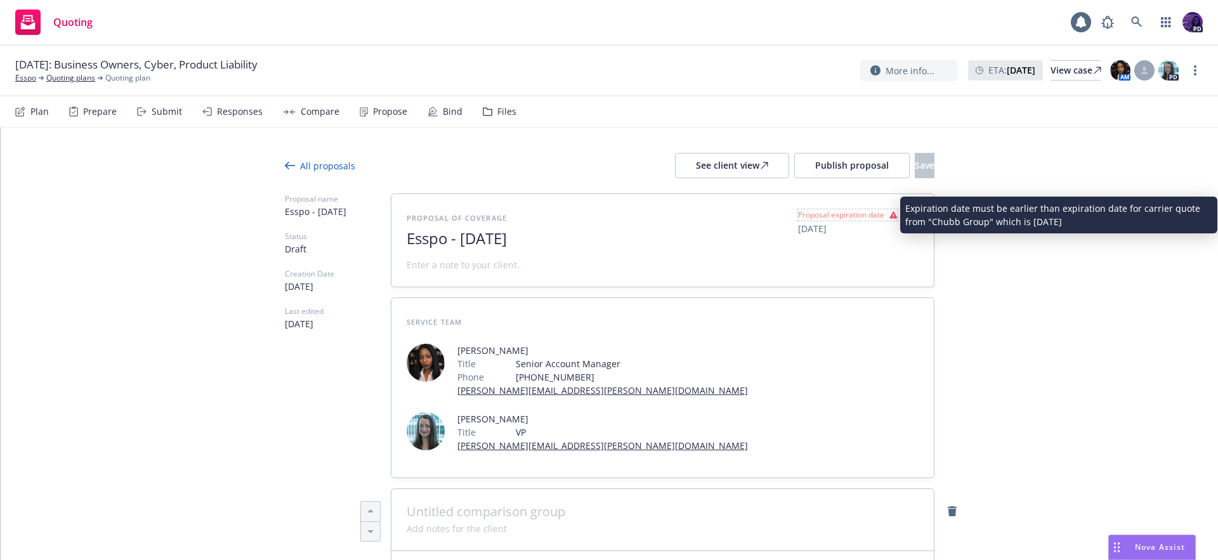
click at [862, 217] on span "Proposal expiration date" at bounding box center [841, 214] width 86 height 11
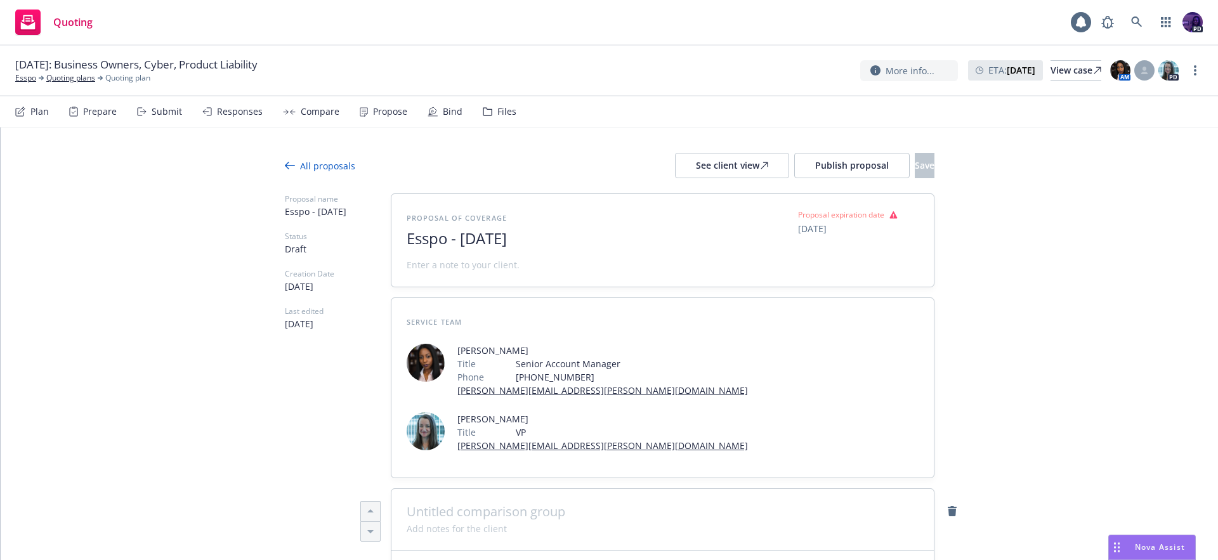
click at [815, 228] on span "[DATE]" at bounding box center [812, 228] width 29 height 13
select select "September"
select select "2025"
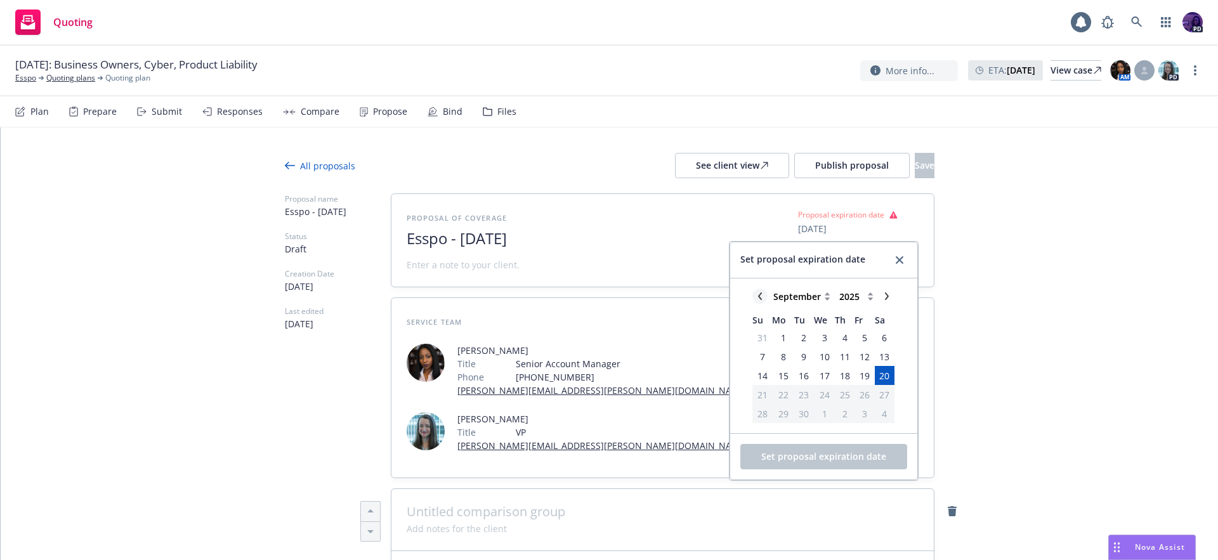
click at [758, 295] on icon "chevronLeft" at bounding box center [760, 296] width 8 height 8
select select "August"
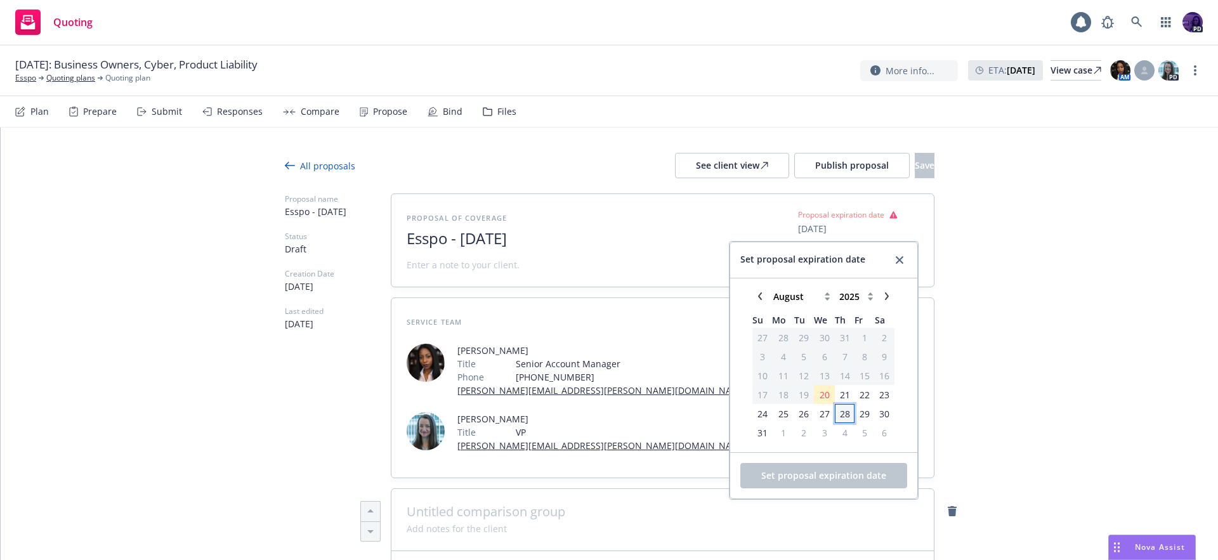
click at [845, 417] on span "28" at bounding box center [845, 413] width 10 height 13
click at [871, 475] on span "Set proposal expiration date" at bounding box center [823, 475] width 125 height 12
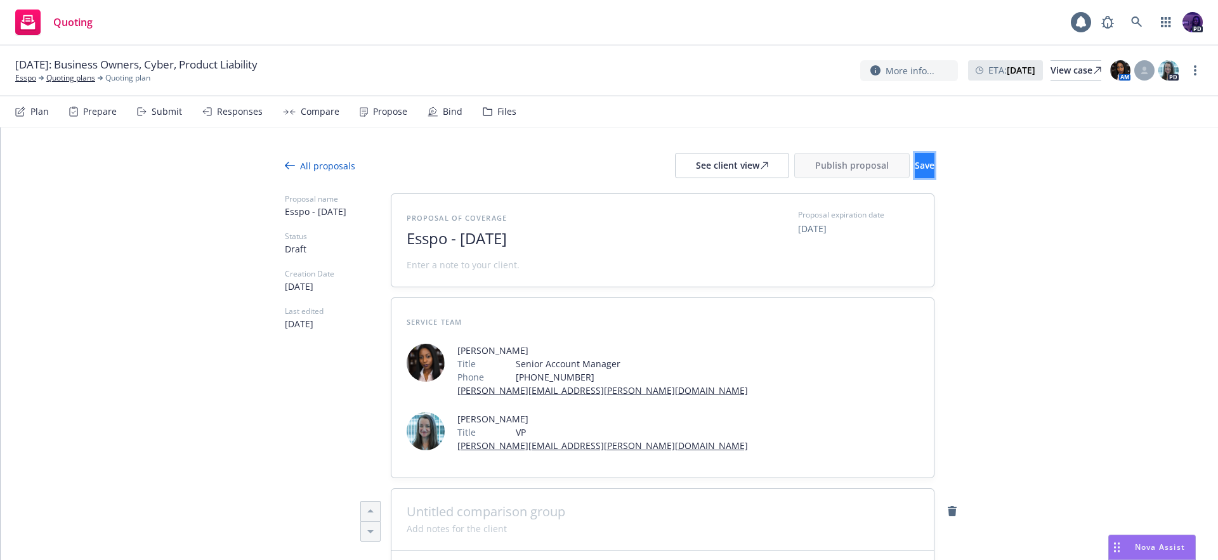
click at [914, 169] on button "Save" at bounding box center [924, 165] width 20 height 25
click at [815, 167] on span "Publish proposal" at bounding box center [852, 165] width 74 height 12
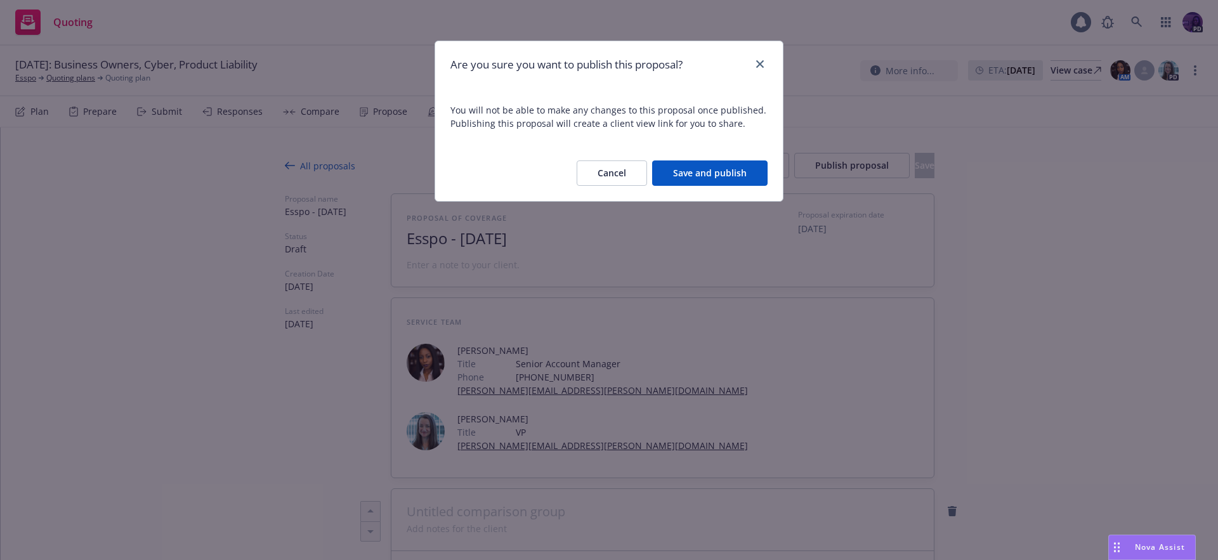
click at [752, 166] on button "Save and publish" at bounding box center [709, 172] width 115 height 25
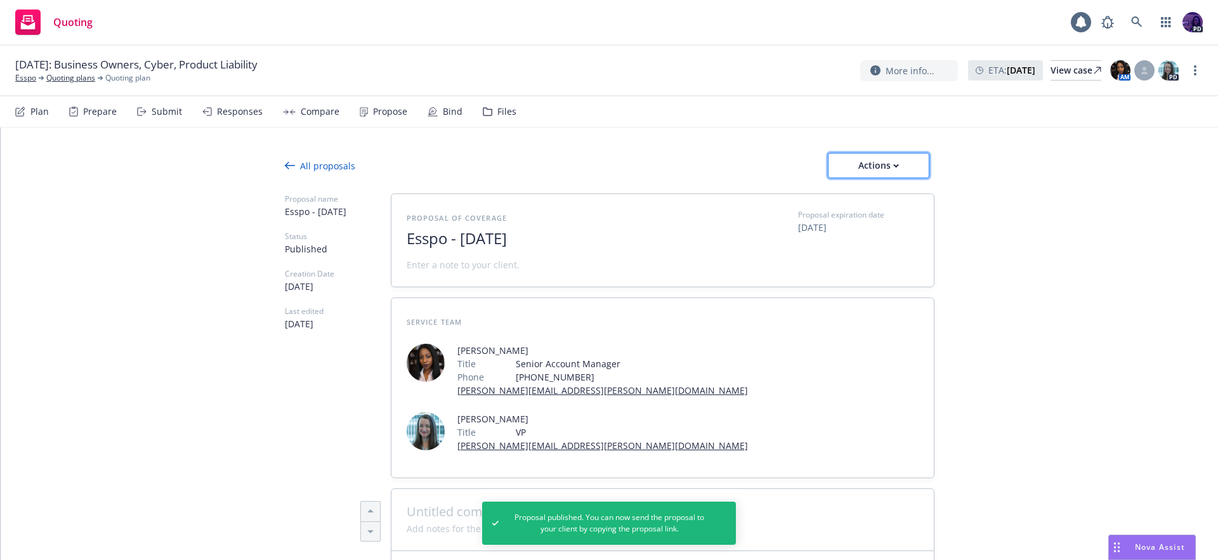
click at [858, 162] on div "Actions" at bounding box center [879, 165] width 60 height 24
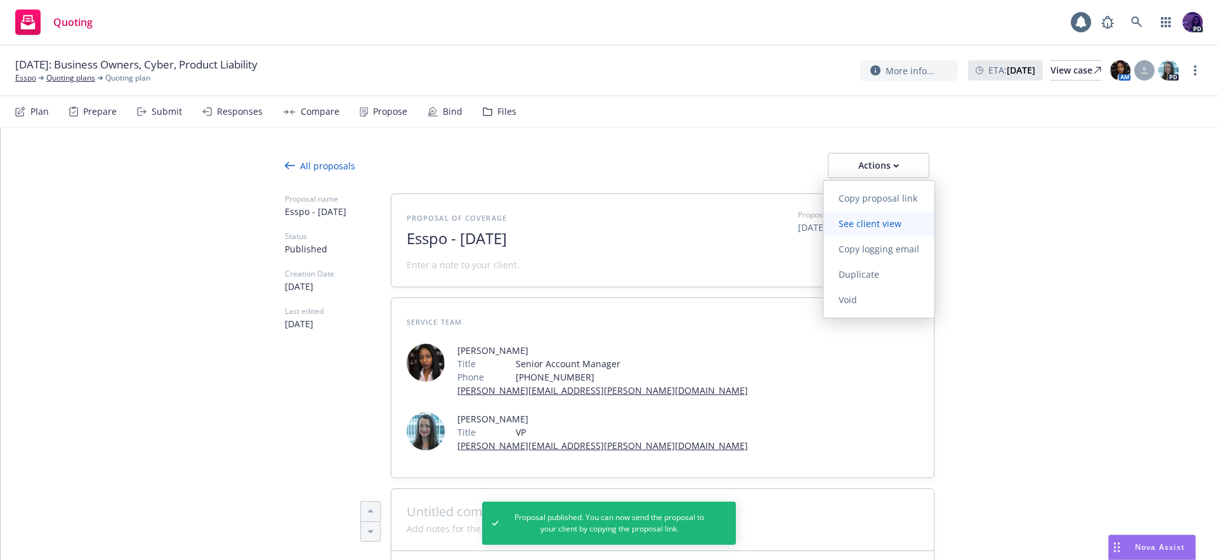
click at [906, 219] on span "See client view" at bounding box center [869, 224] width 93 height 12
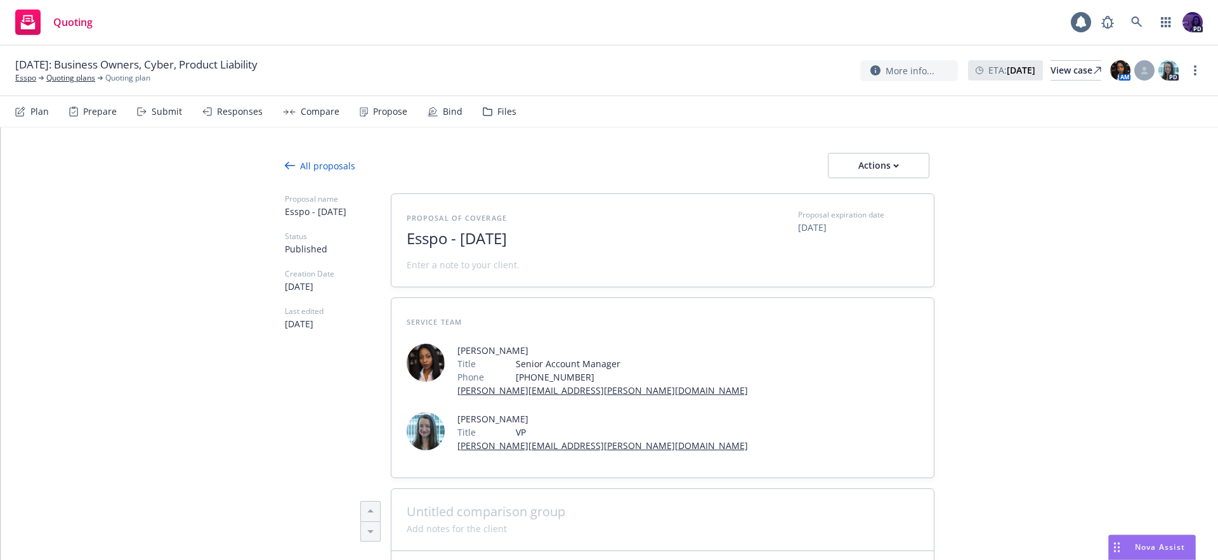
type textarea "x"
click at [88, 78] on link "Quoting plans" at bounding box center [70, 77] width 49 height 11
